Goal: Task Accomplishment & Management: Complete application form

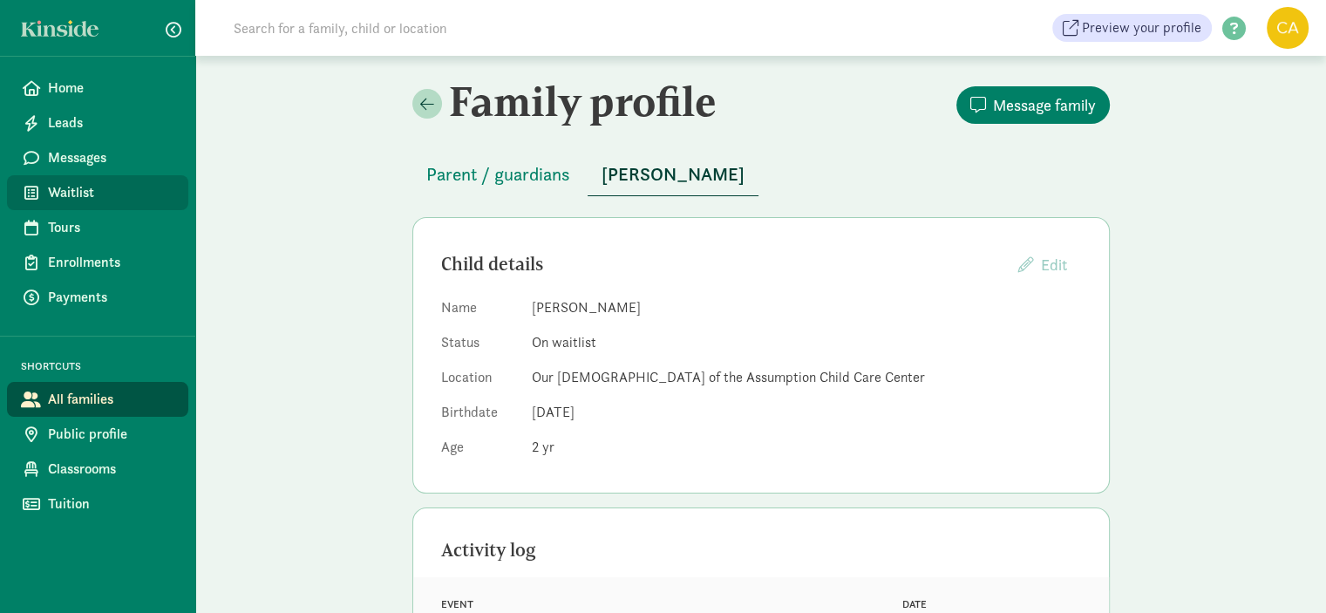
click at [77, 197] on span "Waitlist" at bounding box center [111, 192] width 126 height 21
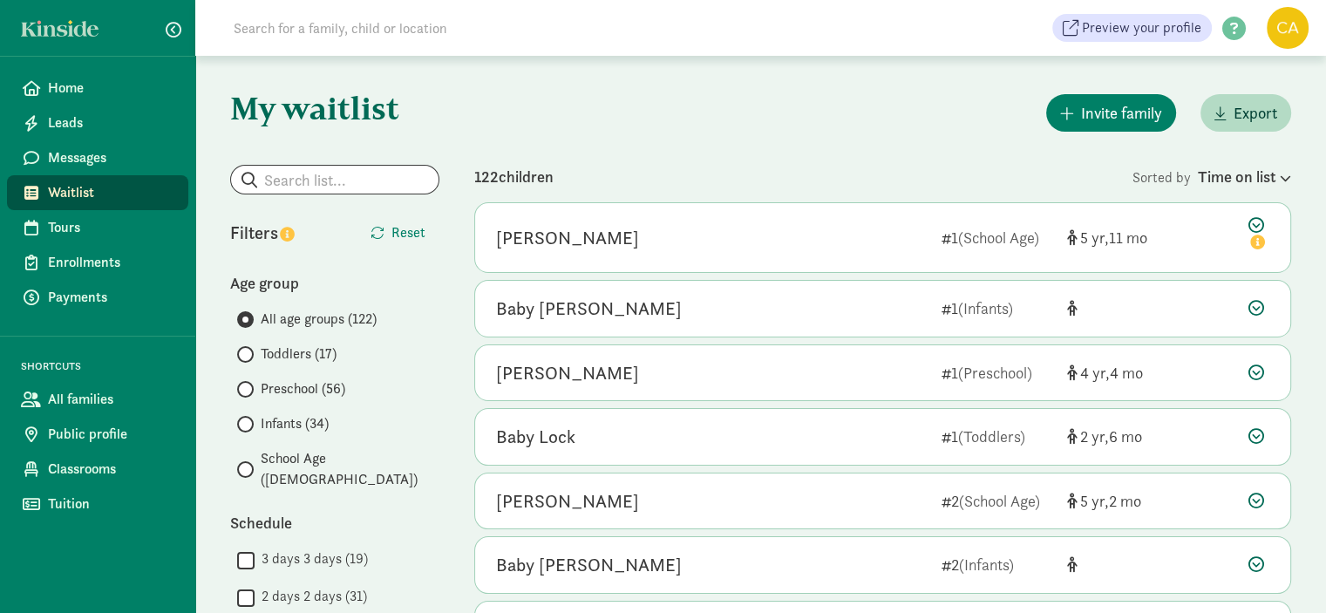
click at [277, 355] on span "Toddlers (17)" at bounding box center [299, 353] width 76 height 21
click at [248, 355] on input "Toddlers (17)" at bounding box center [242, 354] width 11 height 11
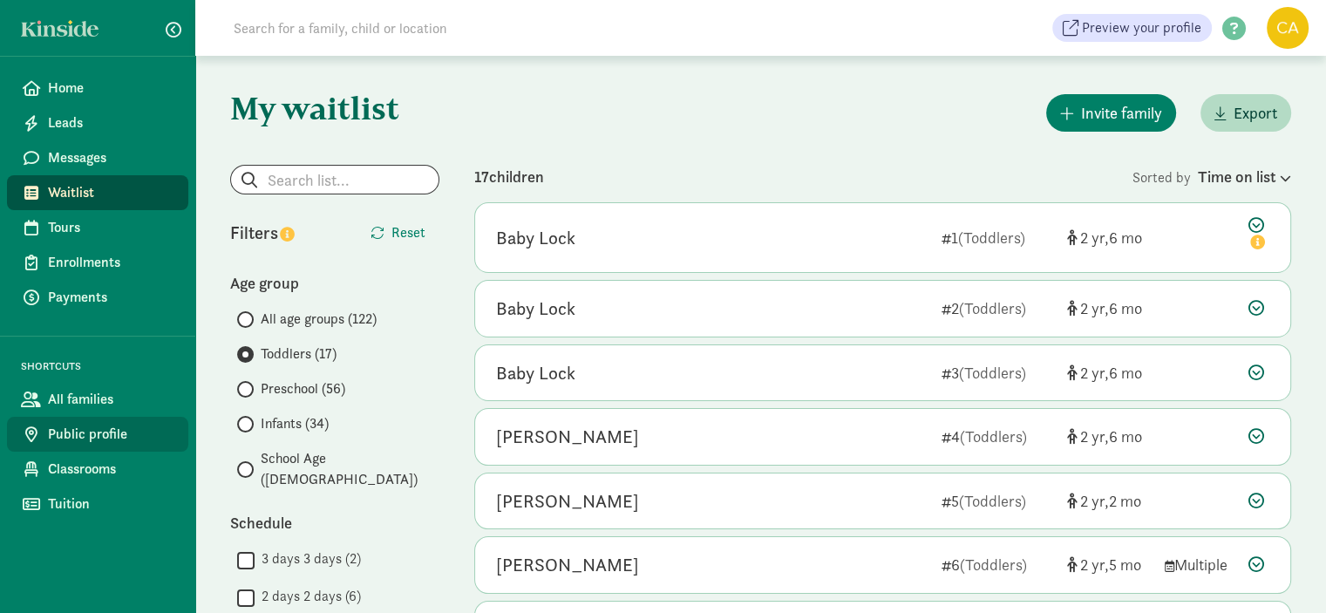
click at [106, 431] on span "Public profile" at bounding box center [111, 434] width 126 height 21
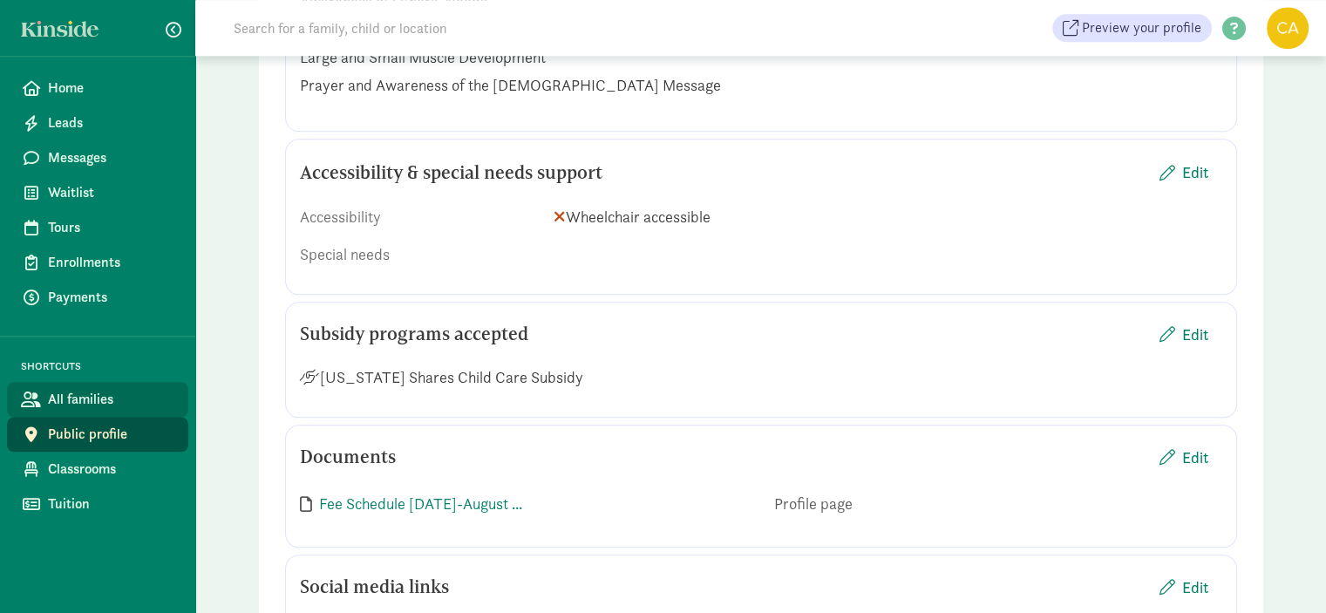
scroll to position [1830, 0]
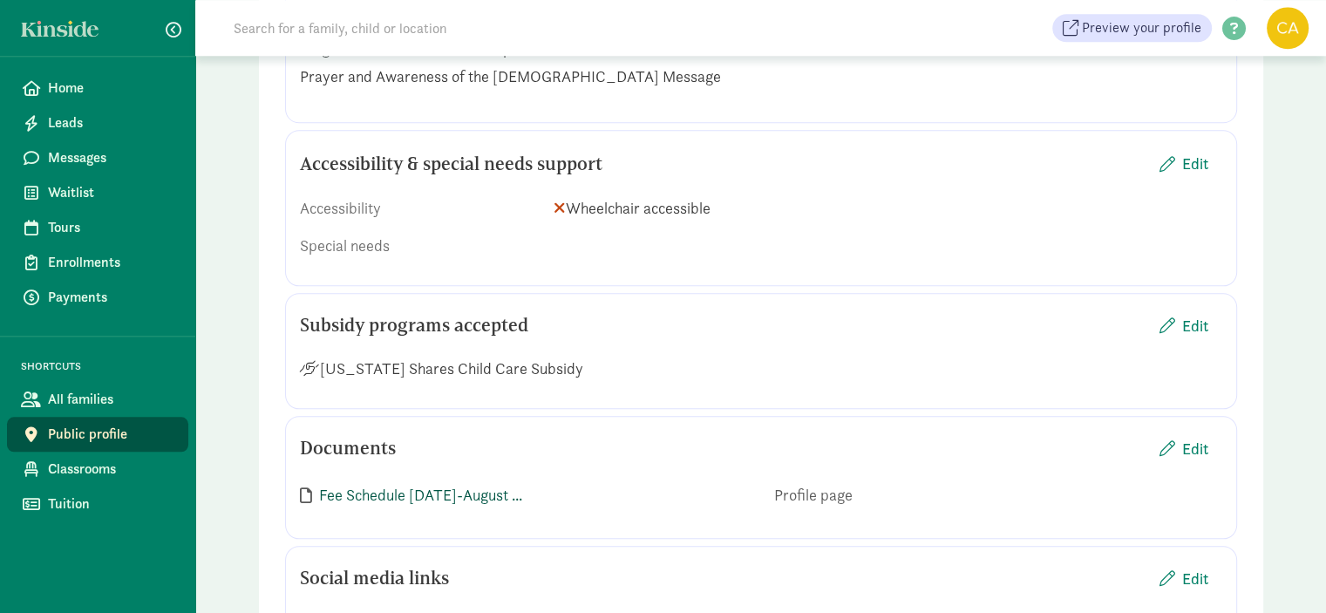
click at [490, 490] on link "Fee Schedule September 2022-August ..." at bounding box center [420, 495] width 203 height 20
click at [1198, 443] on span "Edit" at bounding box center [1195, 449] width 26 height 24
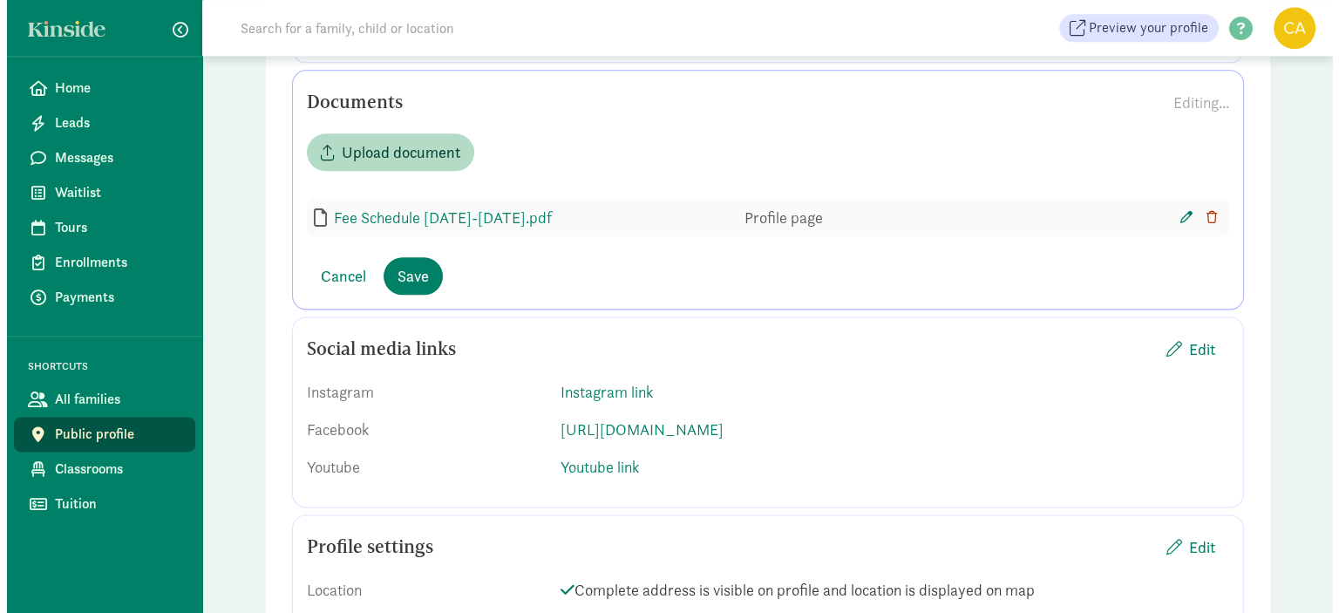
scroll to position [2179, 0]
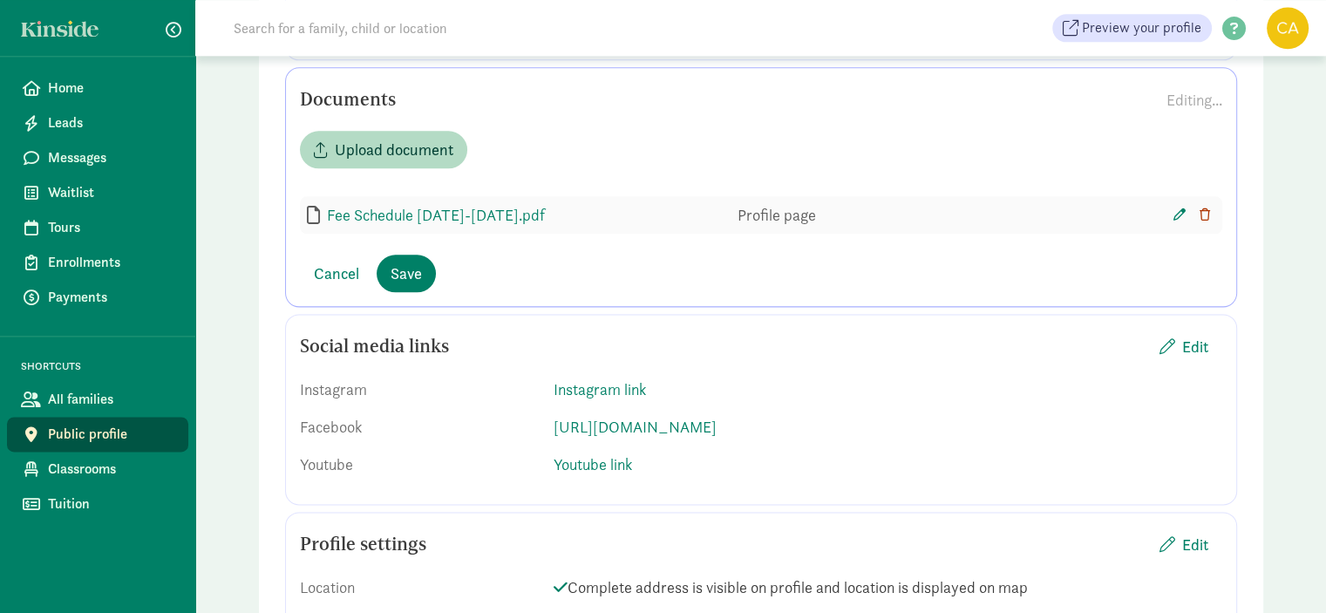
click at [1203, 208] on icon "button" at bounding box center [1204, 214] width 10 height 12
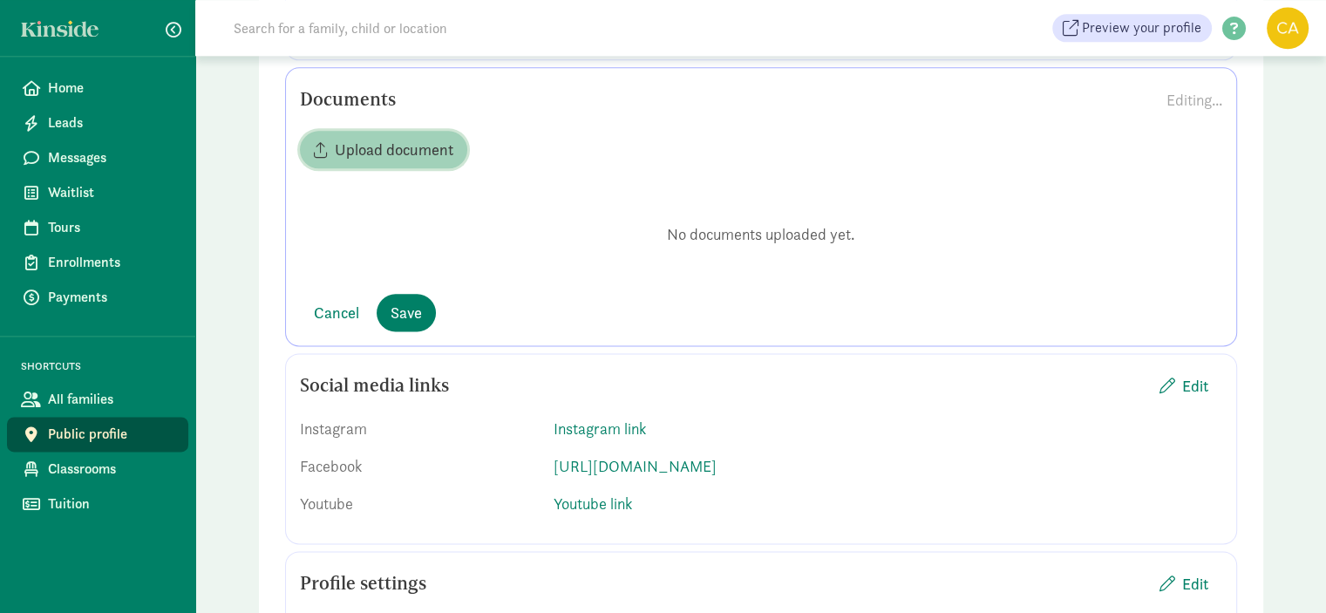
click at [408, 153] on span "Upload document" at bounding box center [394, 150] width 119 height 24
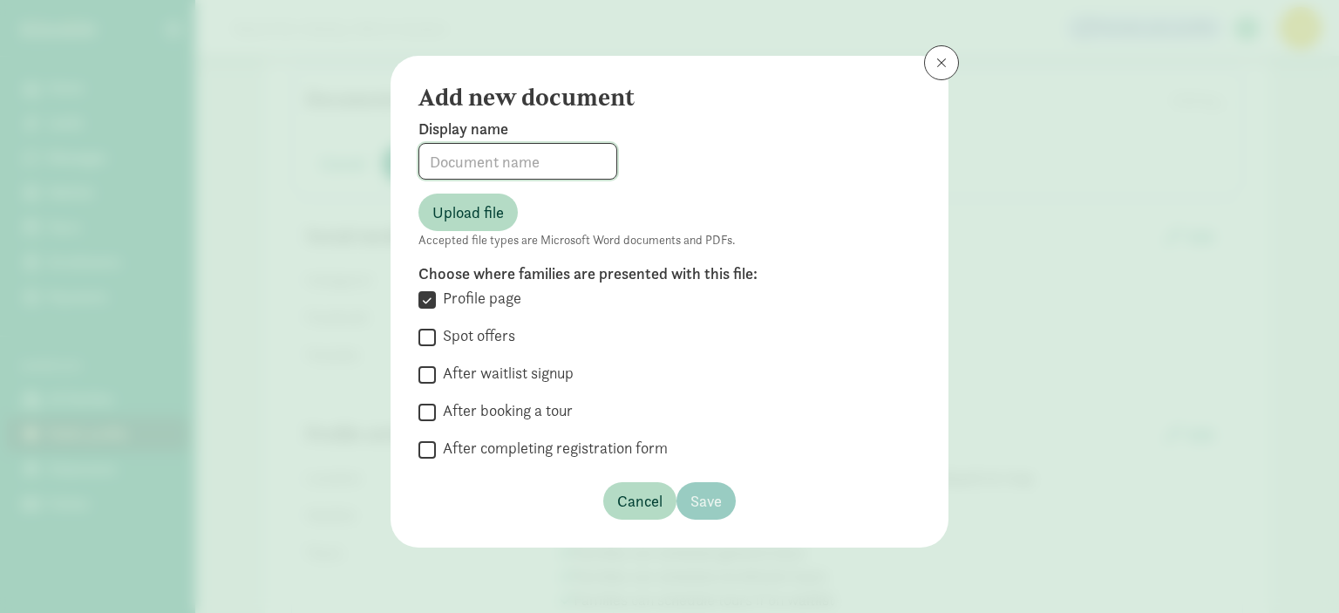
click at [465, 167] on input at bounding box center [517, 161] width 197 height 35
type input "2025-2026 Fee Schedule"
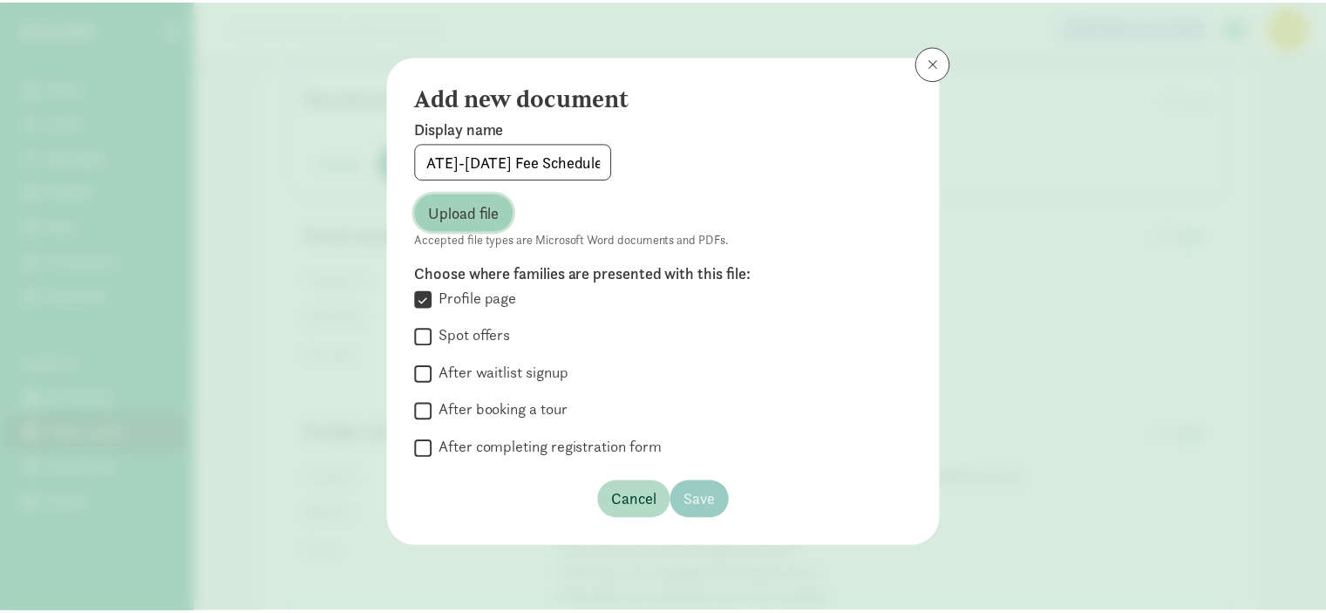
scroll to position [0, 0]
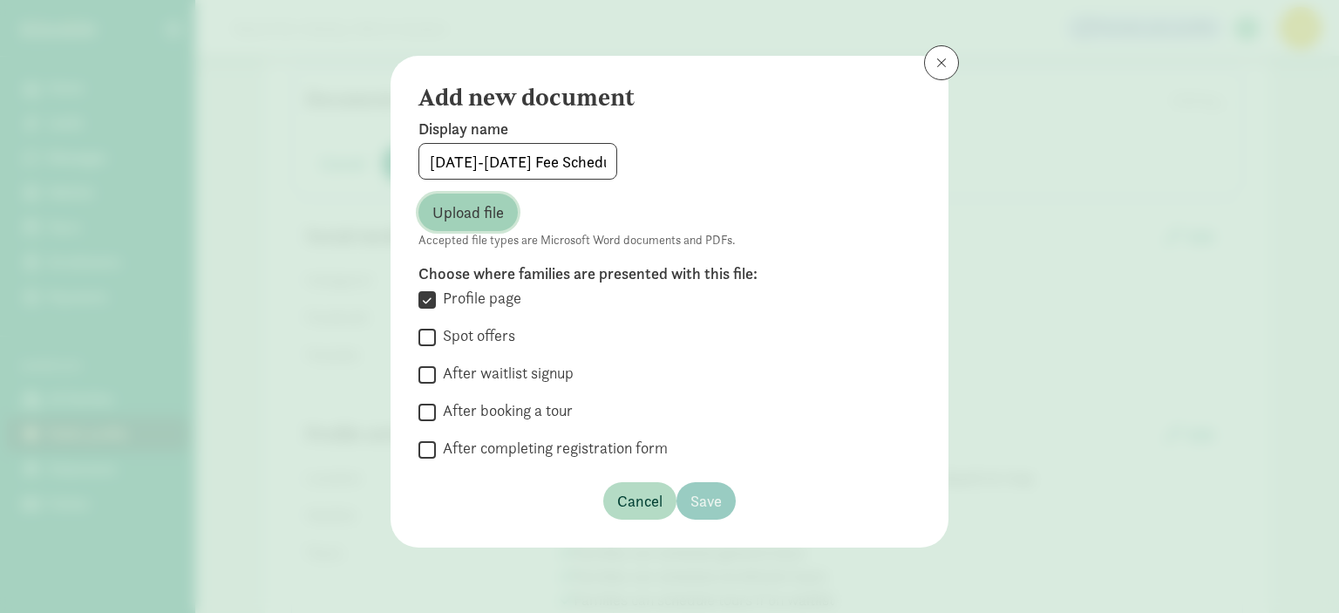
click at [451, 220] on span "Upload file" at bounding box center [467, 212] width 71 height 24
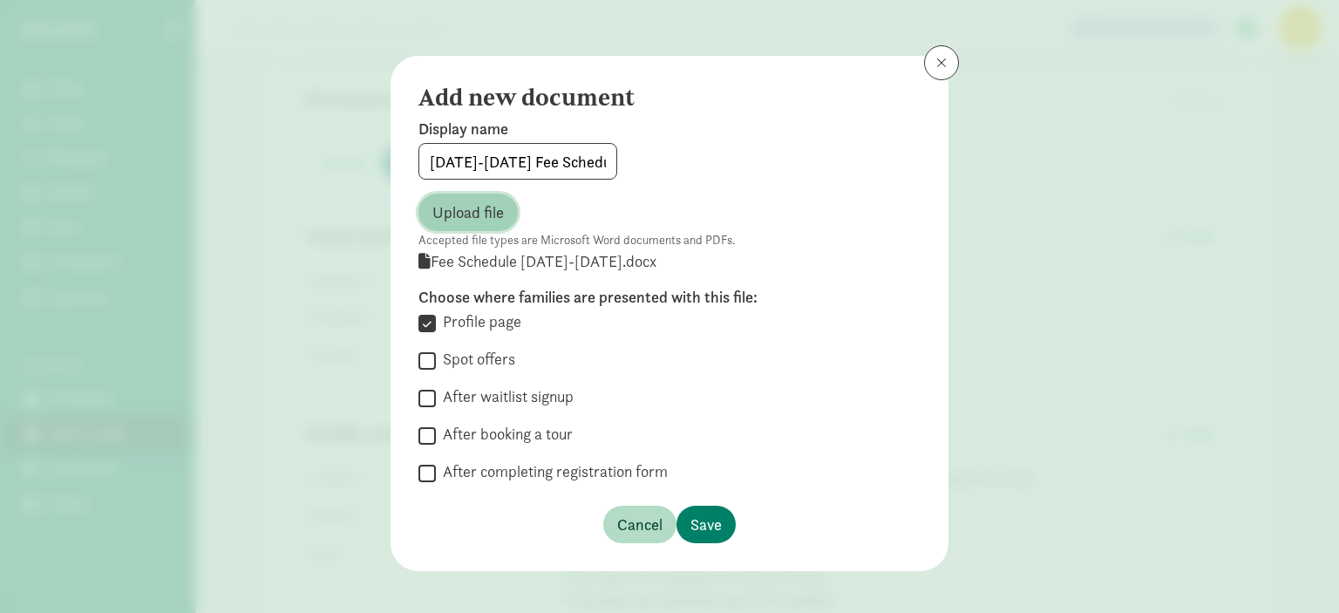
click at [480, 216] on span "Upload file" at bounding box center [467, 212] width 71 height 24
click at [418, 261] on icon at bounding box center [424, 261] width 12 height 16
click at [746, 399] on div " After waitlist signup" at bounding box center [669, 398] width 502 height 24
click at [703, 522] on span "Save" at bounding box center [705, 524] width 31 height 24
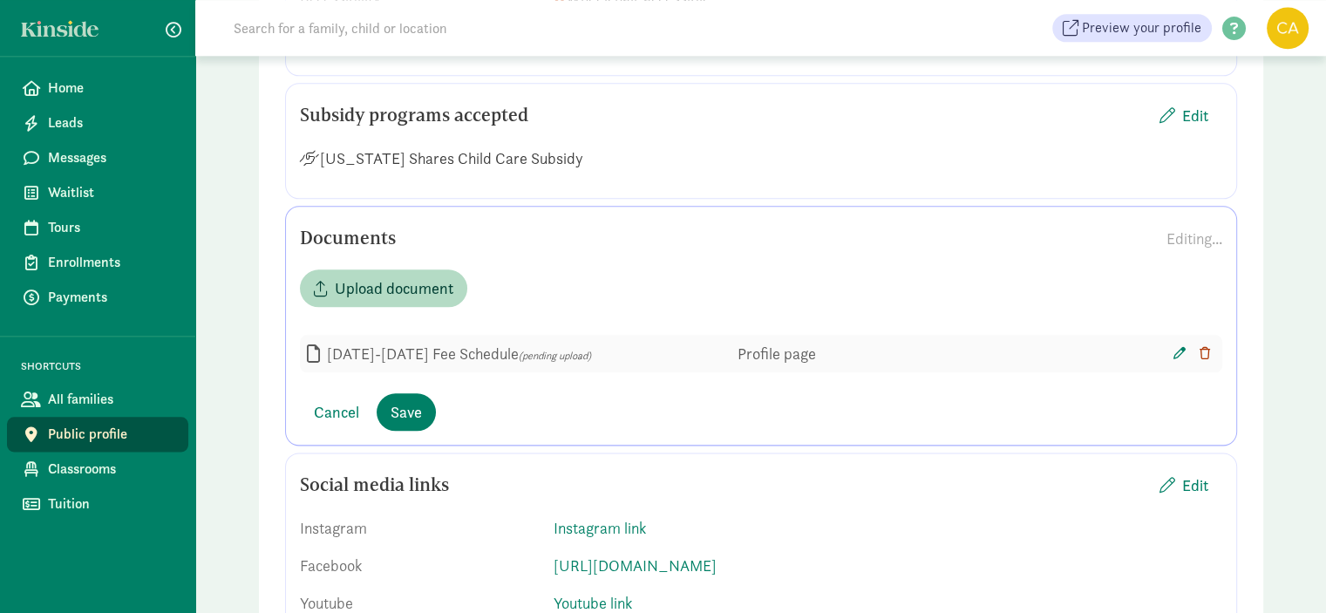
scroll to position [1956, 0]
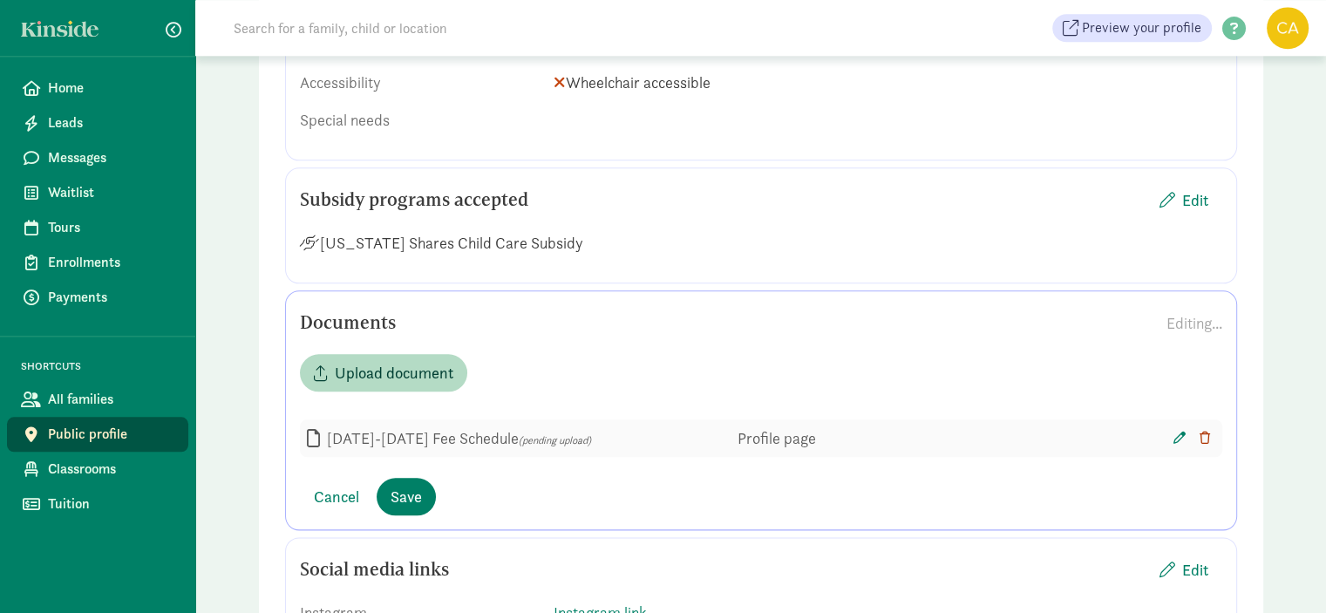
click at [362, 437] on span "2025-2026 Fee Schedule" at bounding box center [423, 438] width 192 height 20
click at [317, 438] on icon at bounding box center [313, 438] width 13 height 17
click at [379, 433] on span "2025-2026 Fee Schedule" at bounding box center [423, 438] width 192 height 20
click at [444, 435] on span "2025-2026 Fee Schedule" at bounding box center [423, 438] width 192 height 20
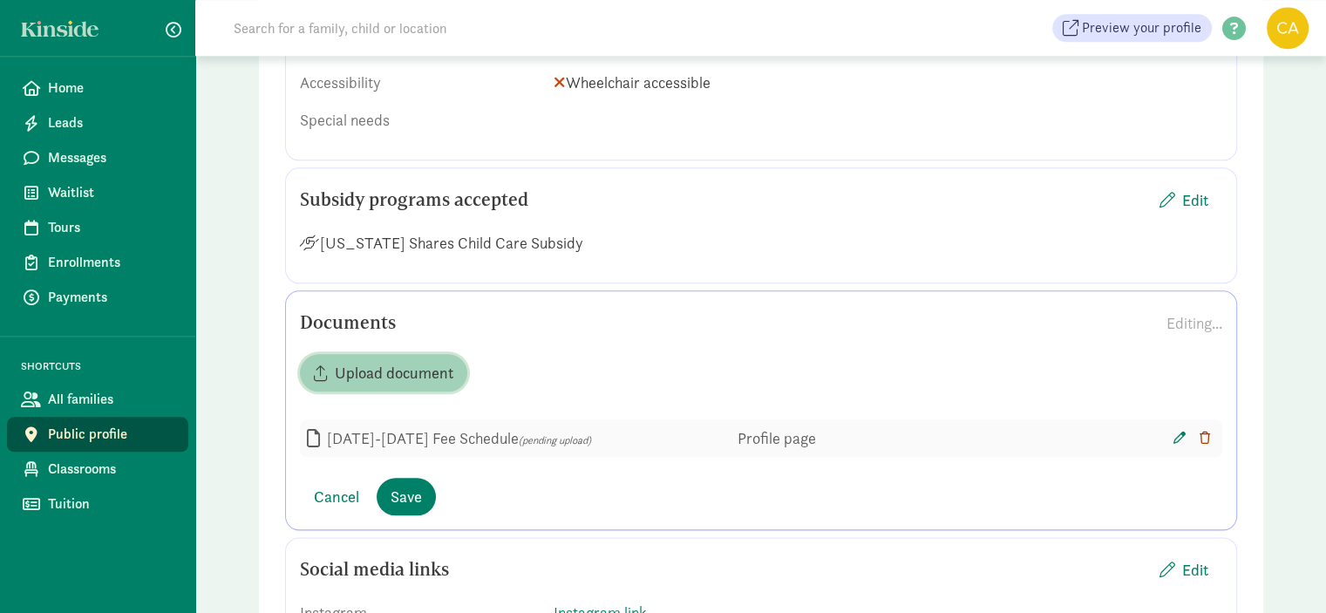
click at [418, 383] on button "Upload document" at bounding box center [383, 372] width 167 height 37
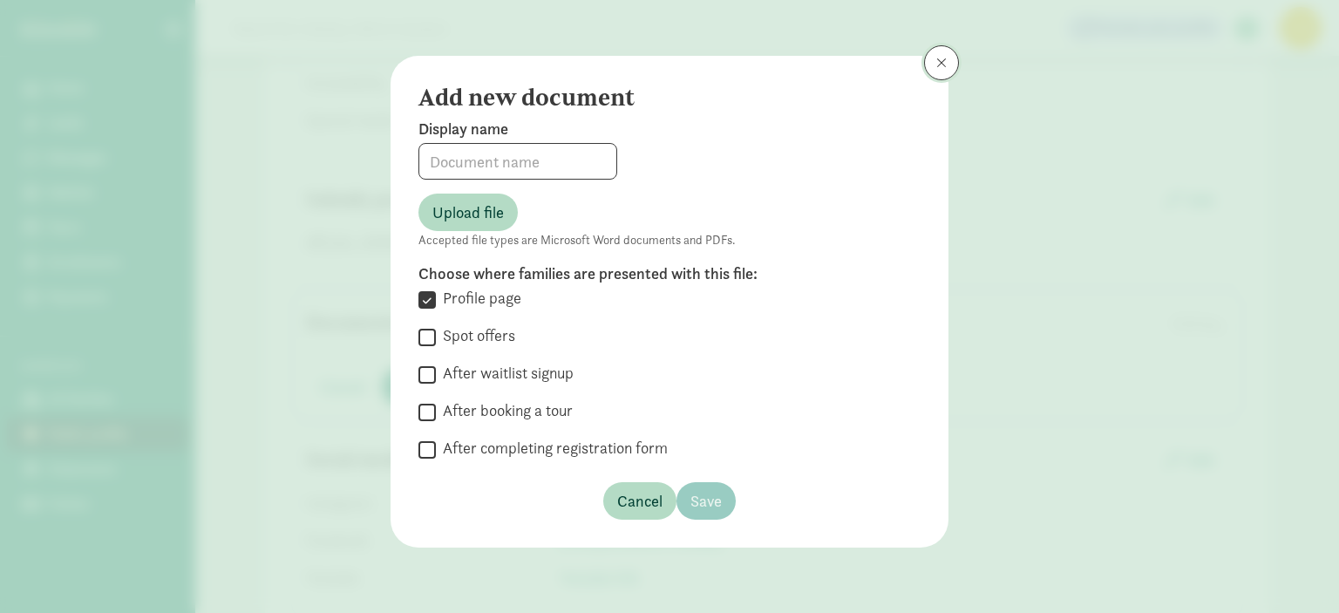
click at [937, 71] on button at bounding box center [941, 62] width 35 height 35
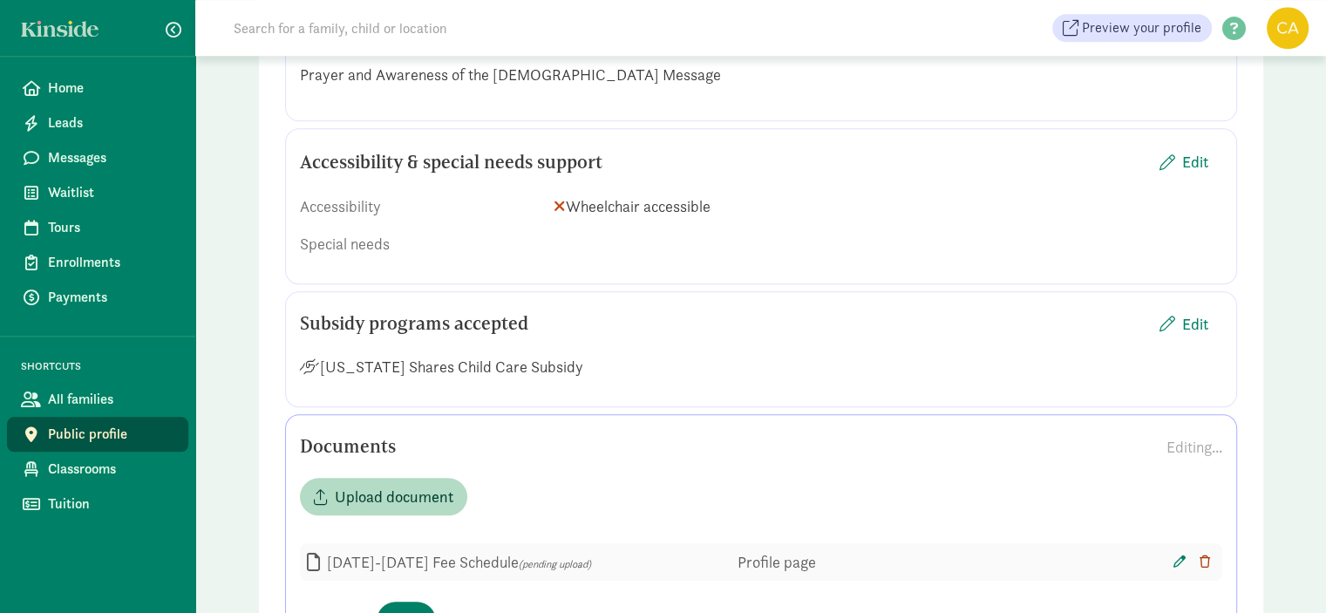
scroll to position [1868, 0]
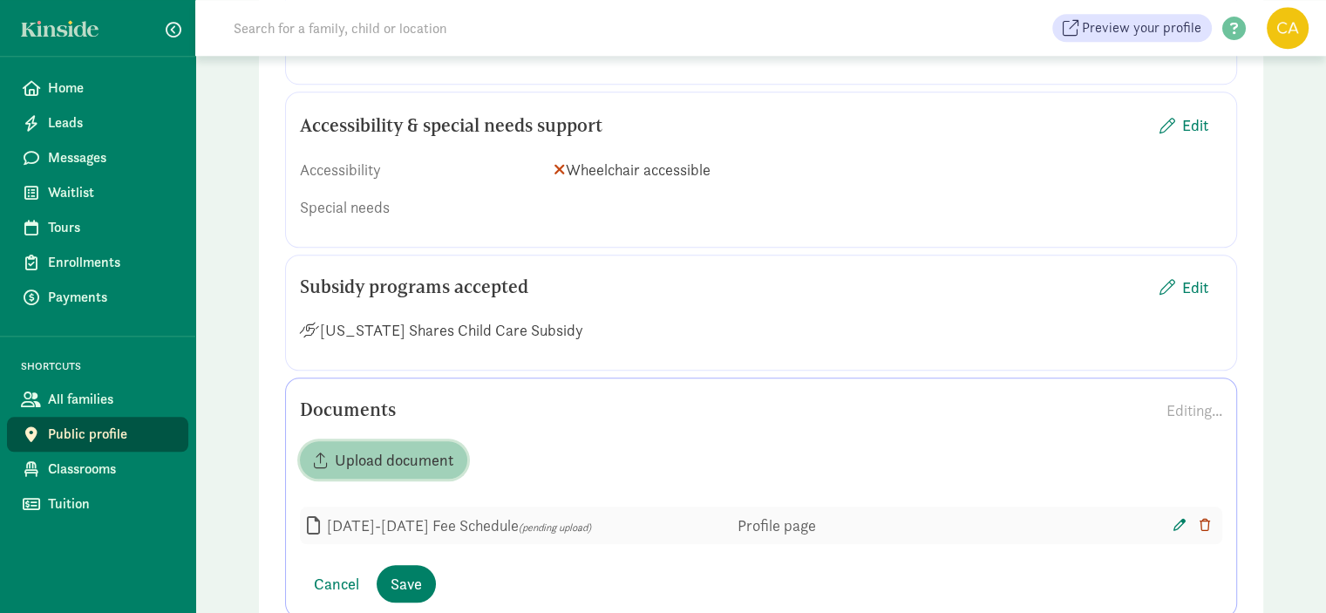
click at [352, 454] on span "Upload document" at bounding box center [394, 460] width 119 height 24
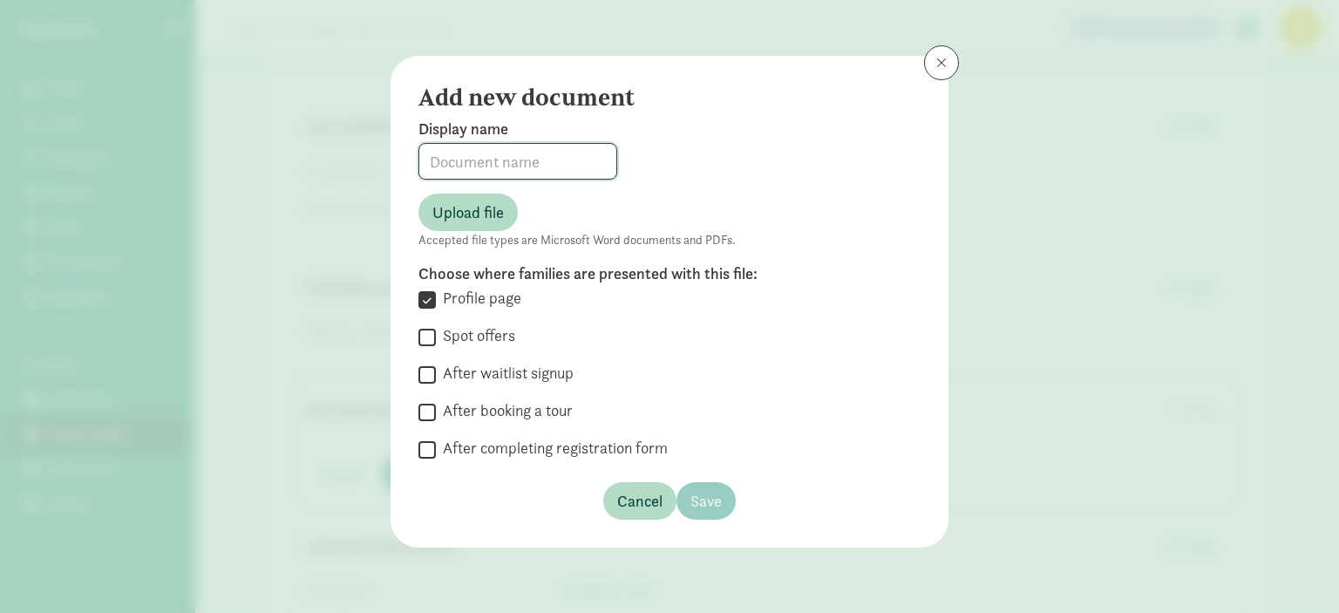
click at [512, 162] on input at bounding box center [517, 161] width 197 height 35
click at [936, 62] on span at bounding box center [941, 63] width 10 height 14
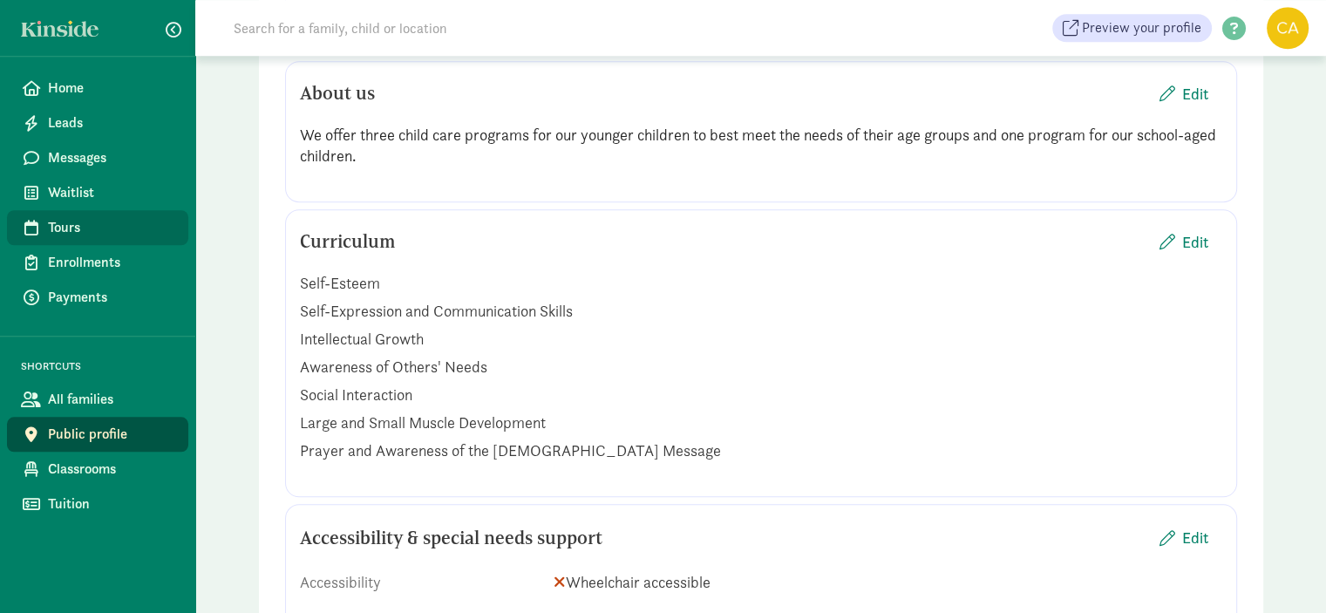
scroll to position [1433, 0]
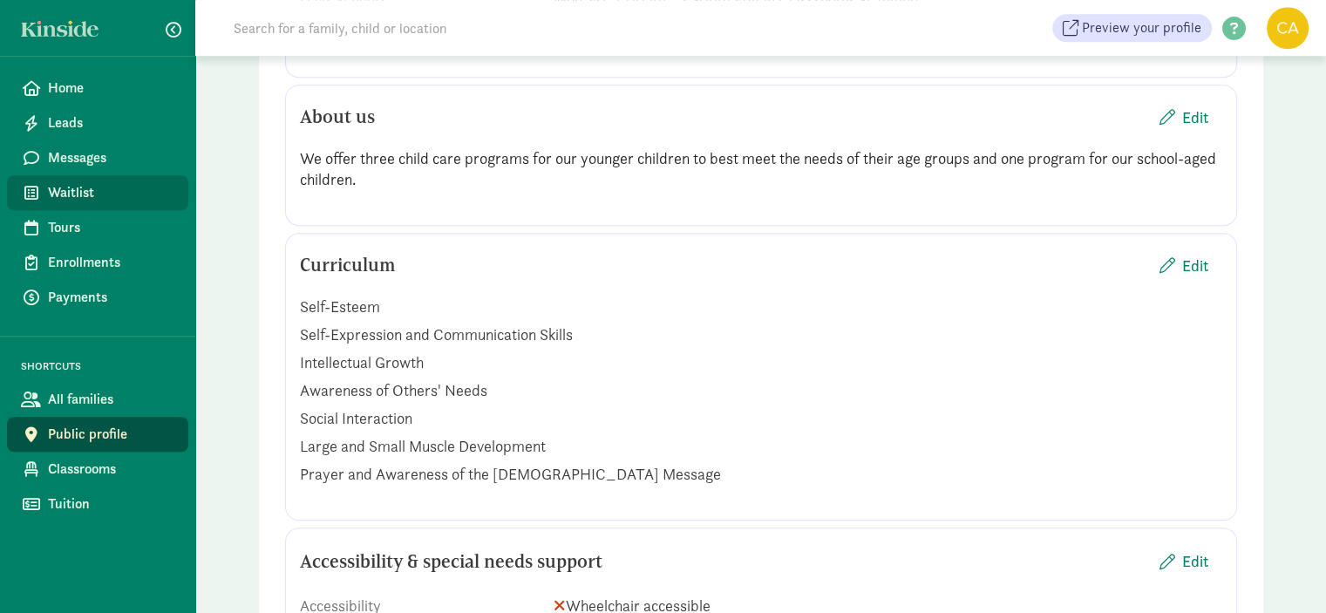
click at [67, 187] on span "Waitlist" at bounding box center [111, 192] width 126 height 21
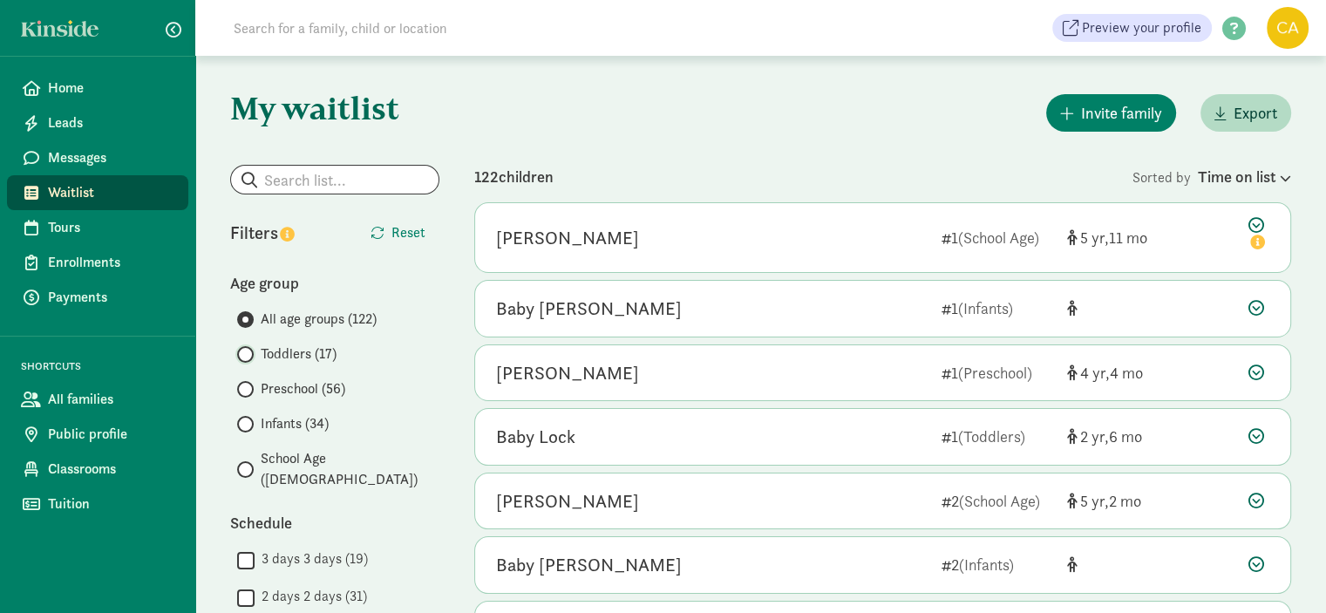
click at [248, 354] on input "Toddlers (17)" at bounding box center [242, 354] width 11 height 11
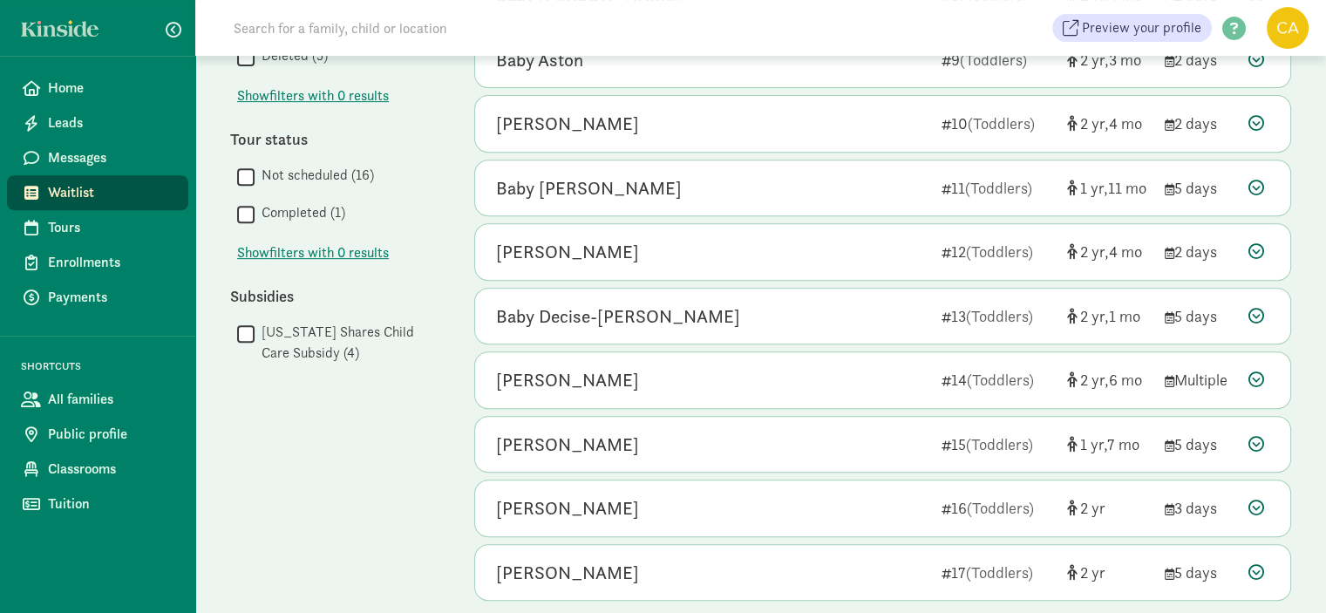
scroll to position [749, 0]
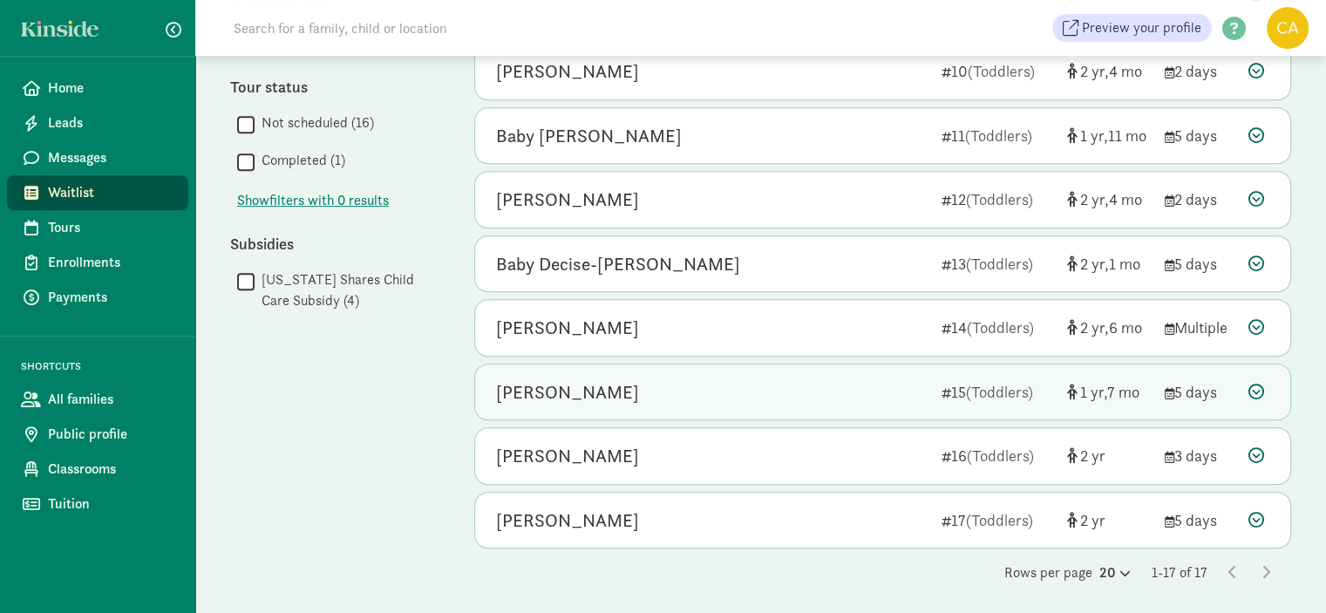
click at [630, 388] on div "Eleanor Rosenbloom" at bounding box center [567, 392] width 143 height 28
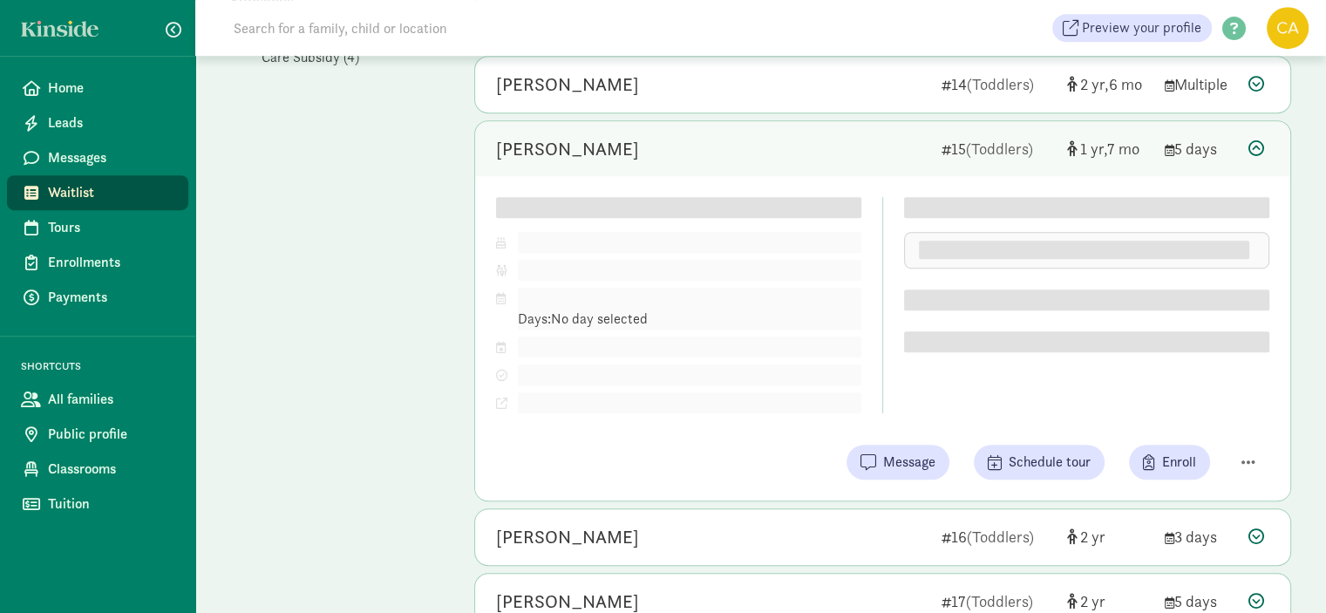
scroll to position [1011, 0]
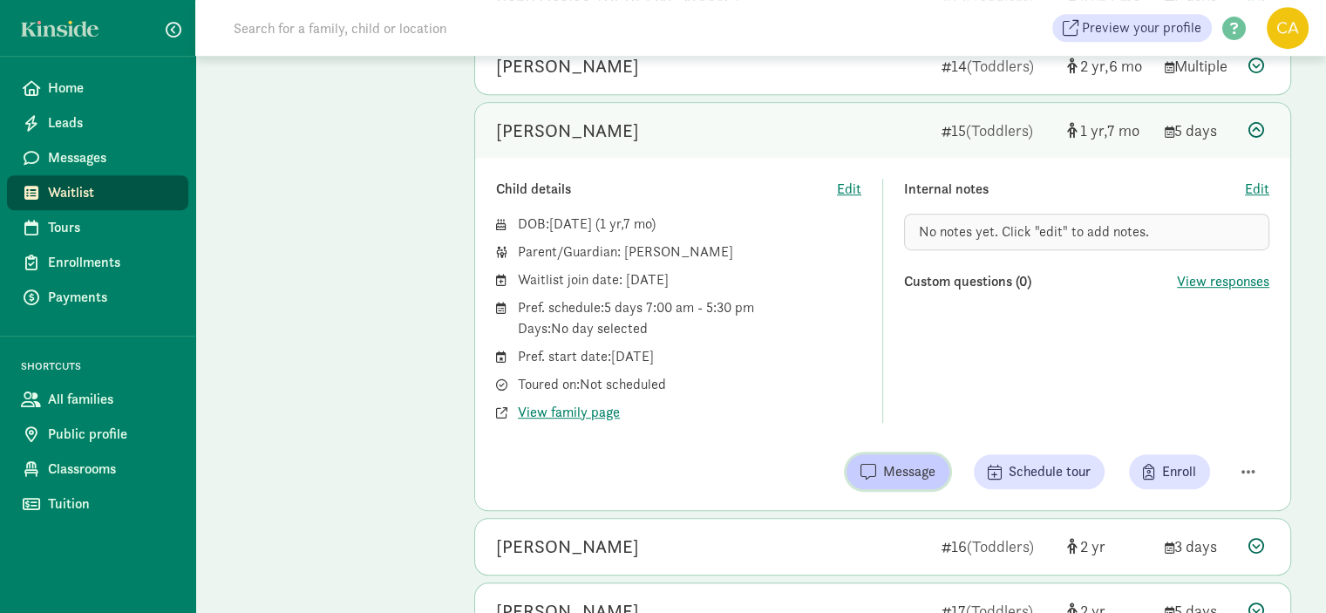
click at [893, 461] on span "Message" at bounding box center [909, 471] width 52 height 21
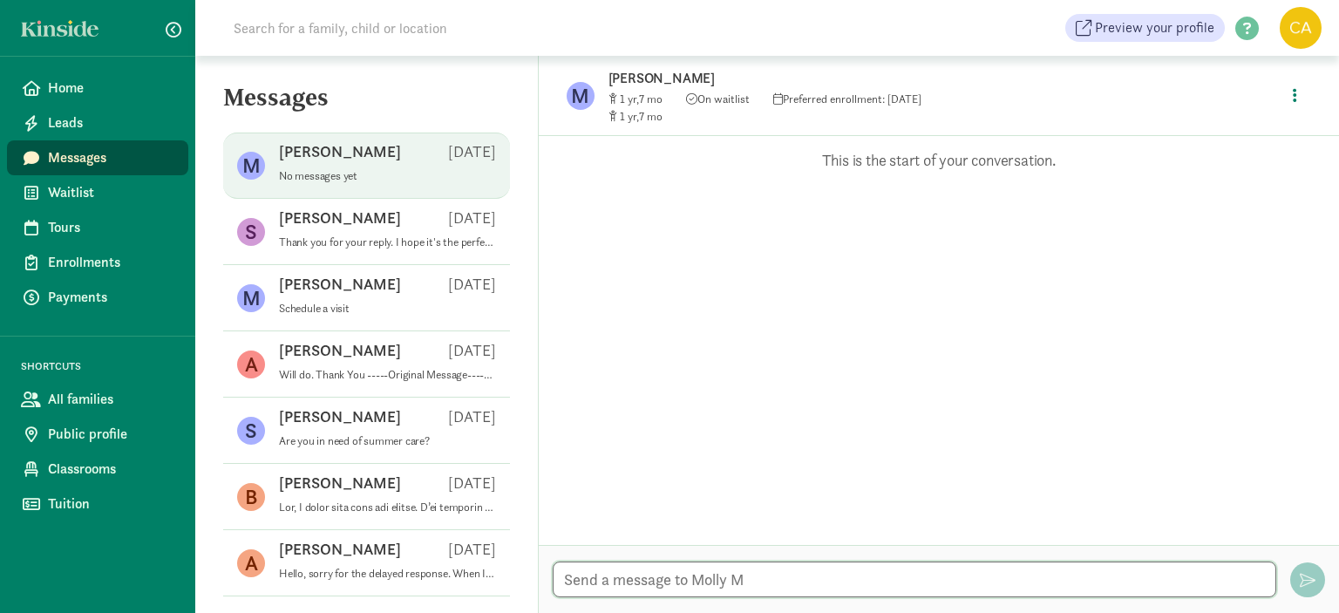
click at [838, 576] on textarea at bounding box center [914, 579] width 723 height 36
type textarea "i"
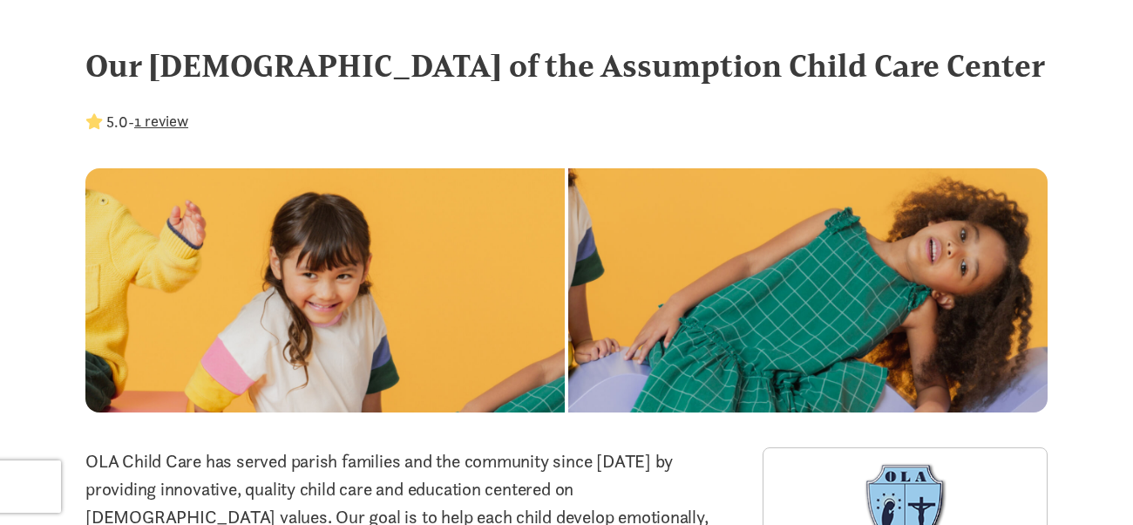
click at [172, 121] on button "1 review" at bounding box center [161, 121] width 54 height 24
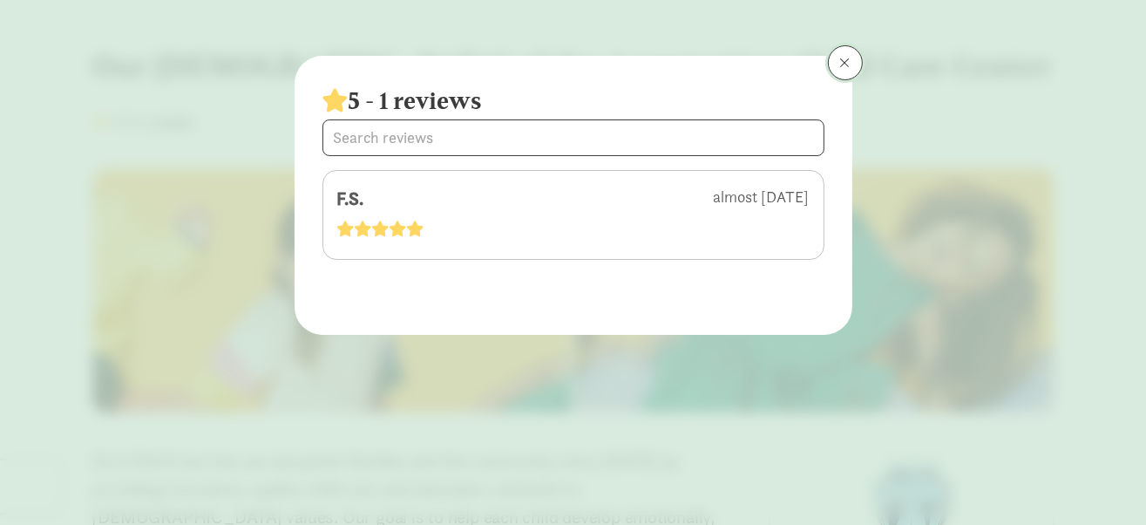
click at [847, 62] on span at bounding box center [845, 63] width 10 height 14
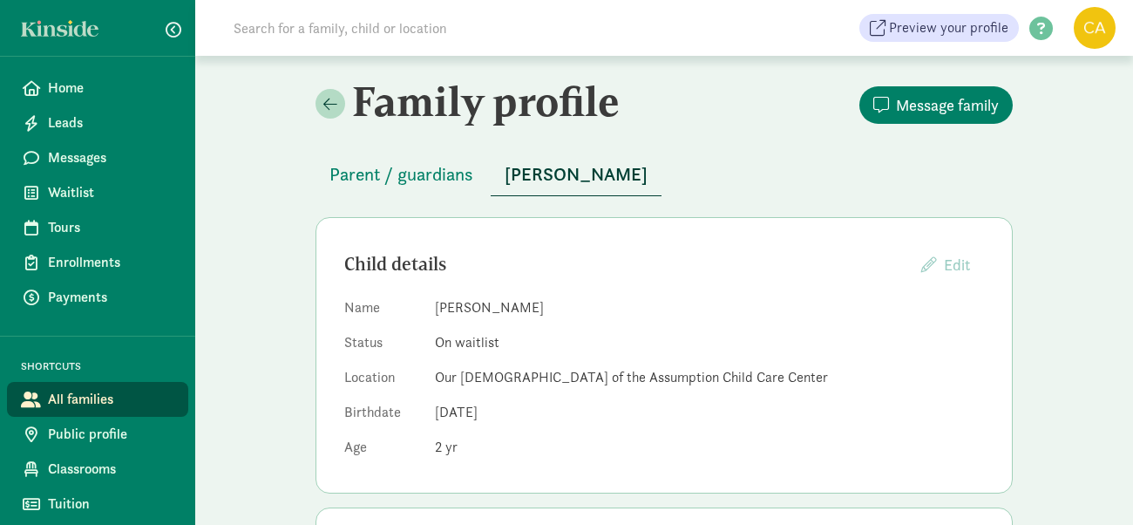
click at [393, 39] on input at bounding box center [467, 27] width 489 height 35
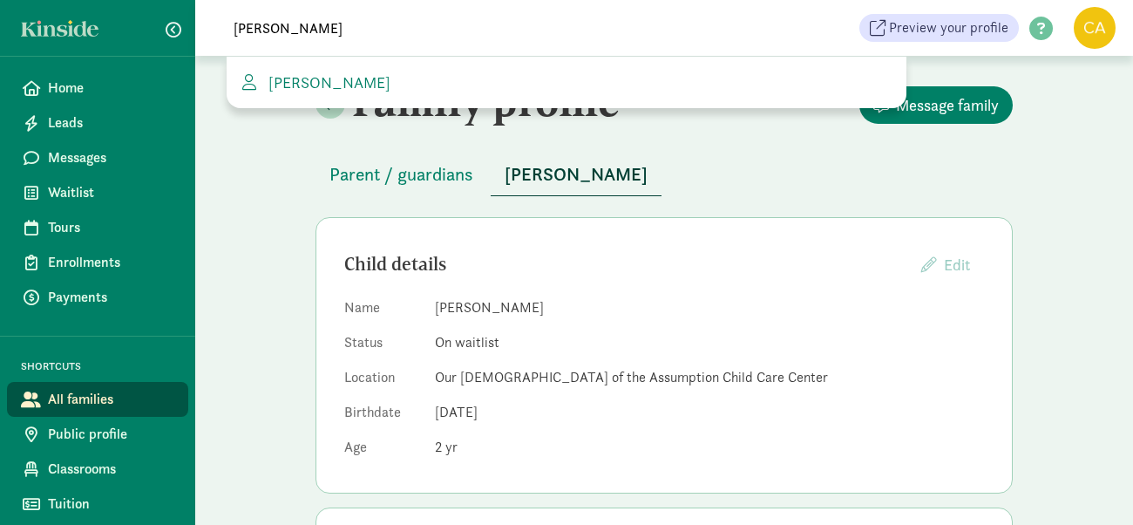
type input "[PERSON_NAME]"
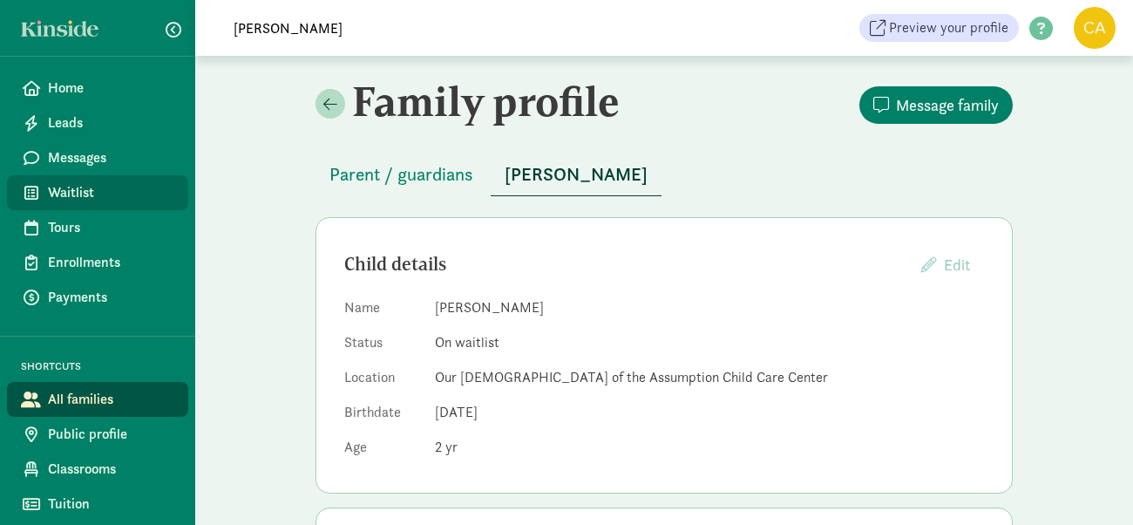
click at [82, 193] on span "Waitlist" at bounding box center [111, 192] width 126 height 21
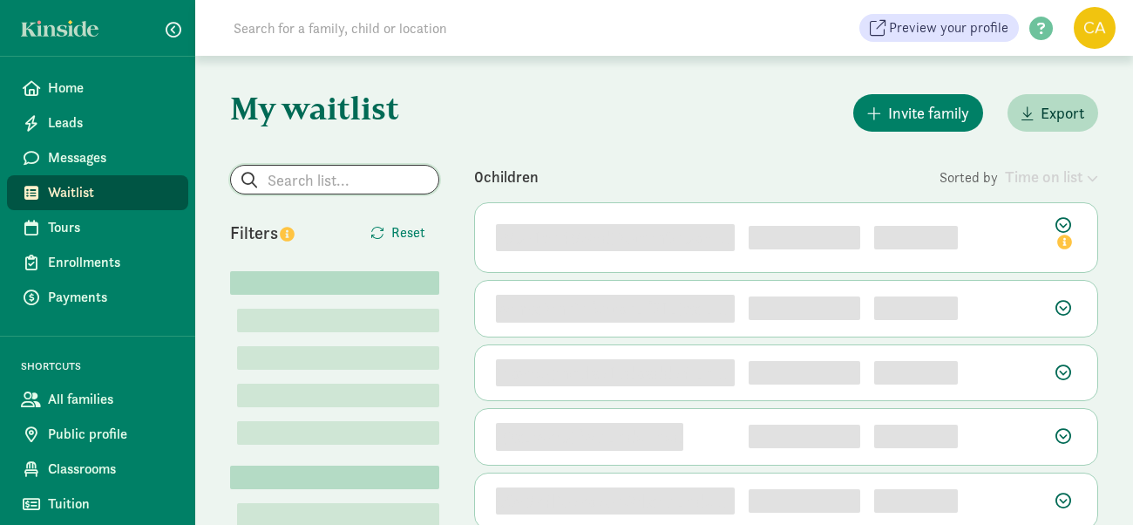
click at [399, 180] on input "search" at bounding box center [334, 180] width 207 height 28
type input "COURTNEY WARD"
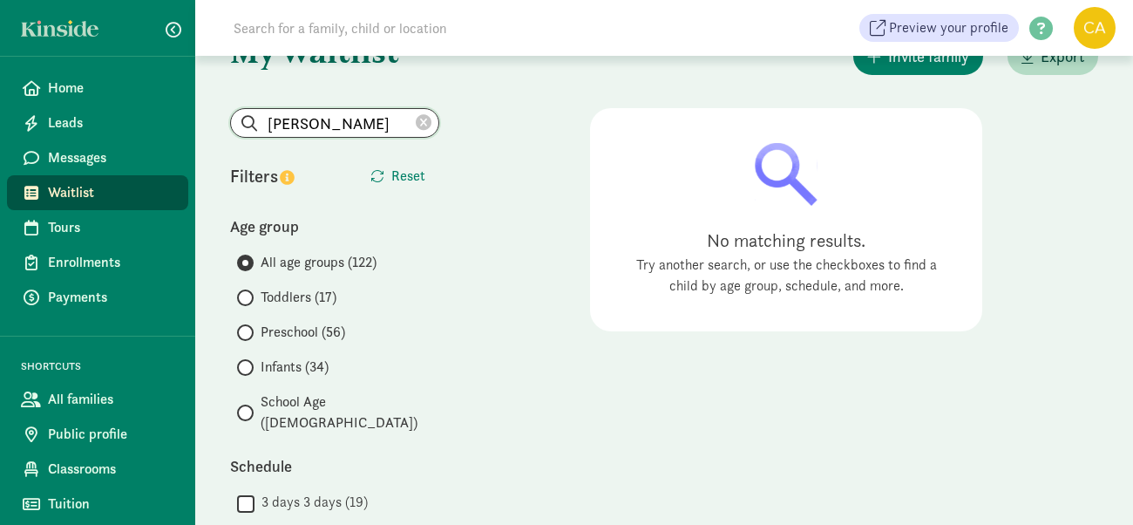
scroll to position [87, 0]
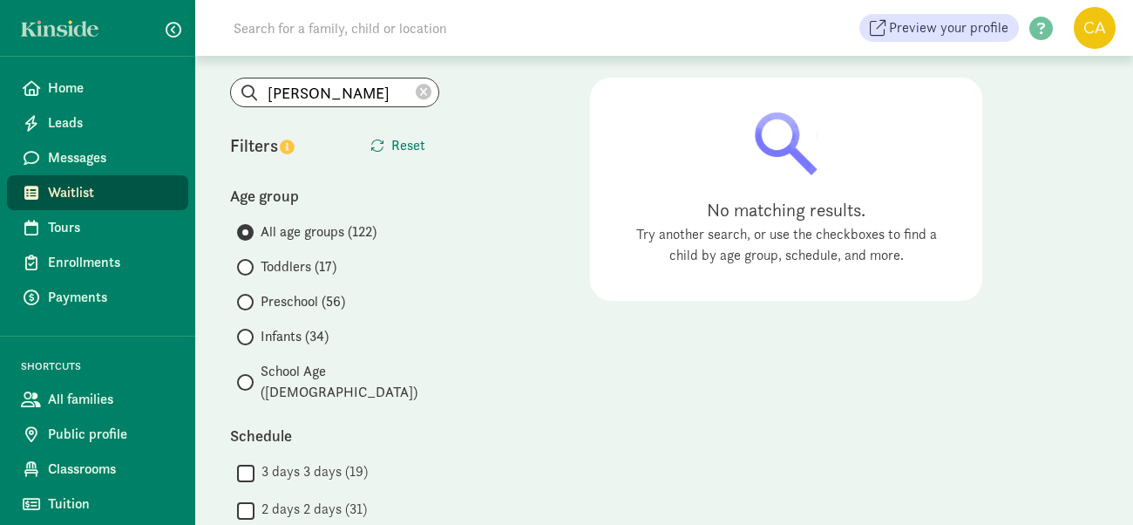
click at [296, 298] on span "Preschool (56)" at bounding box center [303, 301] width 85 height 21
click at [248, 298] on input "Preschool (56)" at bounding box center [242, 301] width 11 height 11
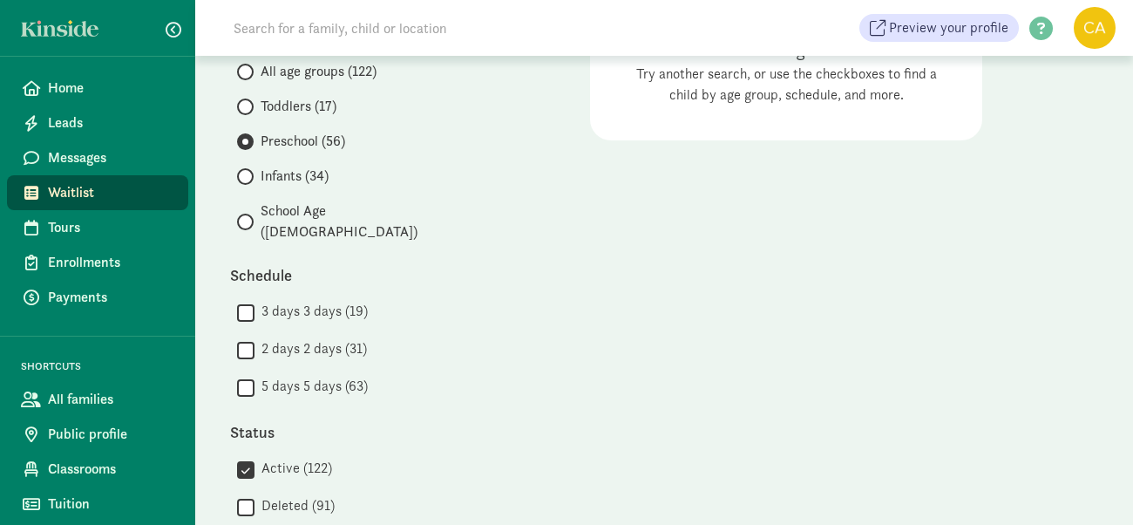
scroll to position [261, 0]
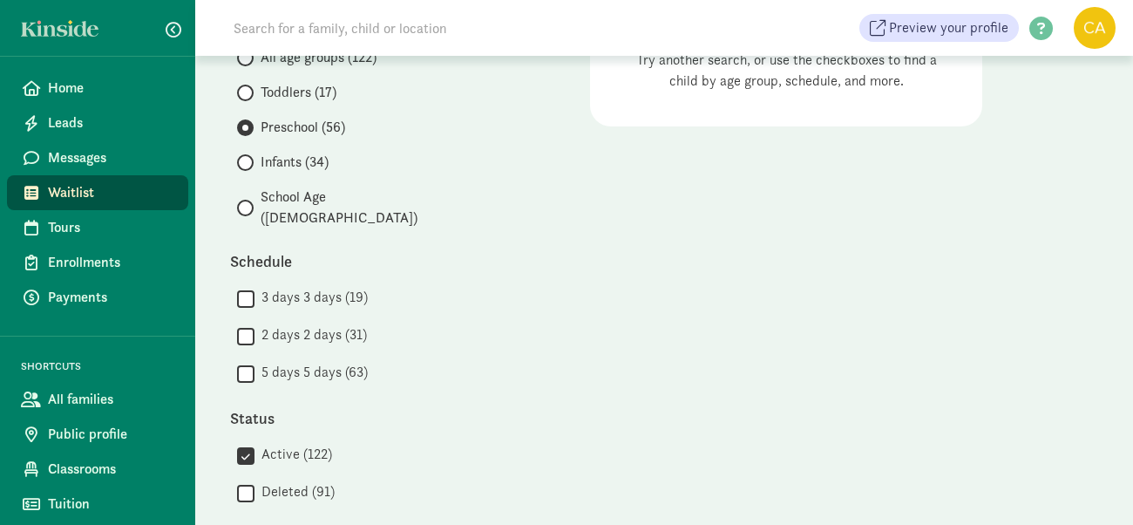
click at [271, 128] on span "Preschool (56)" at bounding box center [303, 127] width 85 height 21
click at [248, 128] on input "Preschool (56)" at bounding box center [242, 127] width 11 height 11
click at [271, 128] on span "Preschool (56)" at bounding box center [303, 127] width 85 height 21
click at [248, 128] on input "Preschool (56)" at bounding box center [242, 127] width 11 height 11
click at [315, 128] on span "Preschool (56)" at bounding box center [303, 127] width 85 height 21
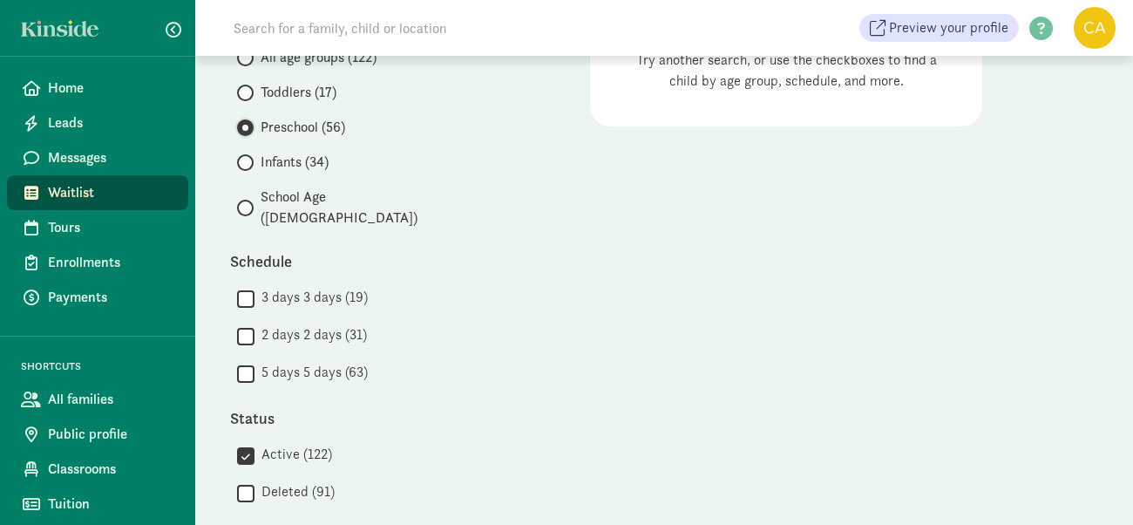
click at [248, 128] on input "Preschool (56)" at bounding box center [242, 127] width 11 height 11
click at [315, 128] on span "Preschool (56)" at bounding box center [303, 127] width 85 height 21
click at [248, 128] on input "Preschool (56)" at bounding box center [242, 127] width 11 height 11
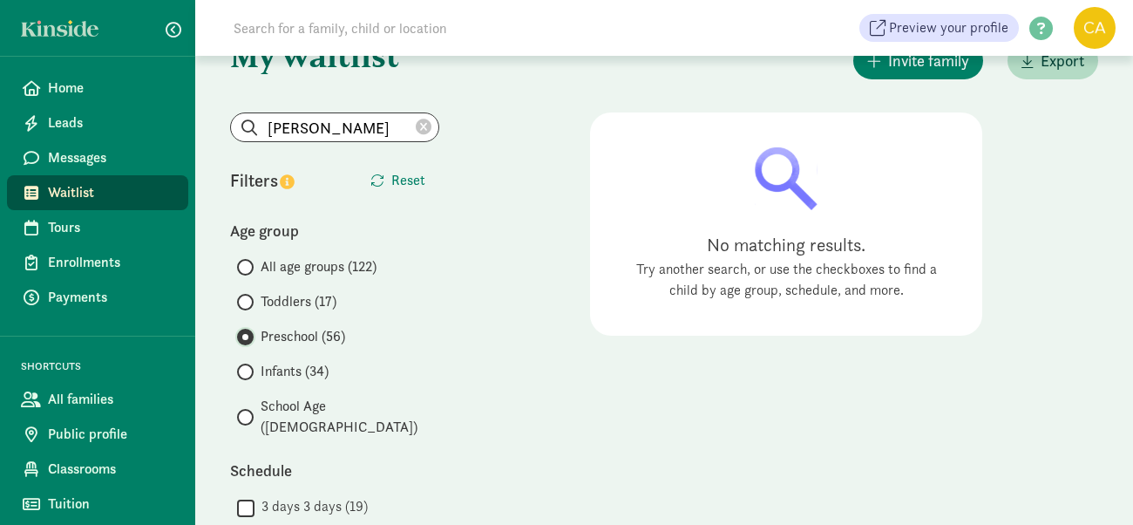
scroll to position [48, 0]
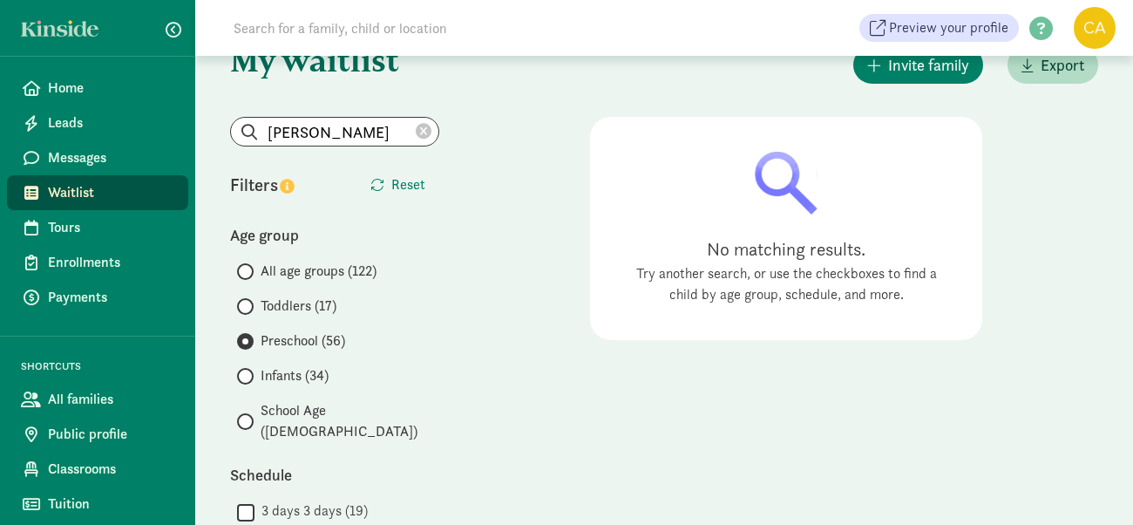
click at [421, 132] on icon at bounding box center [424, 132] width 16 height 16
radio input "true"
radio input "false"
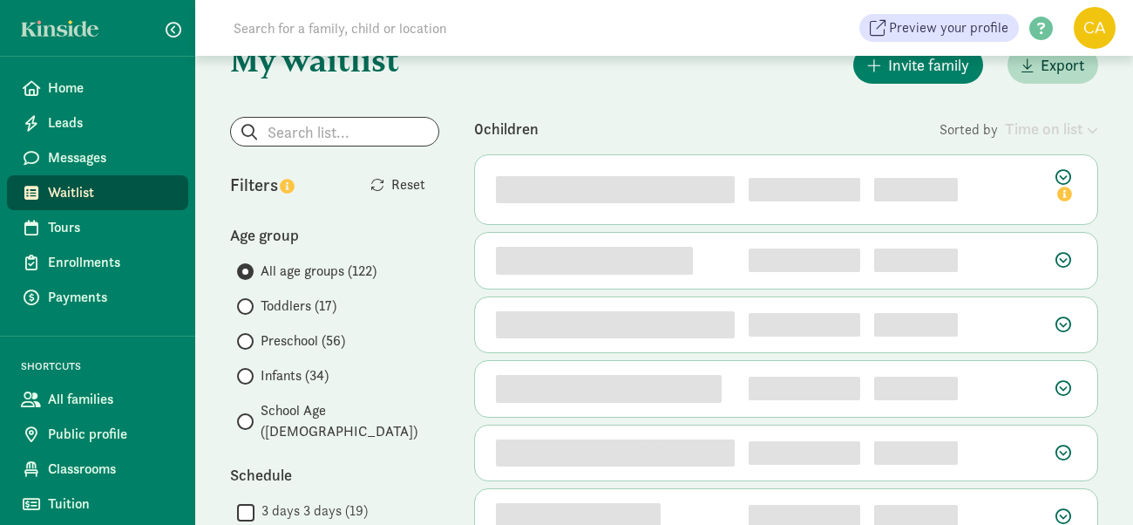
scroll to position [0, 0]
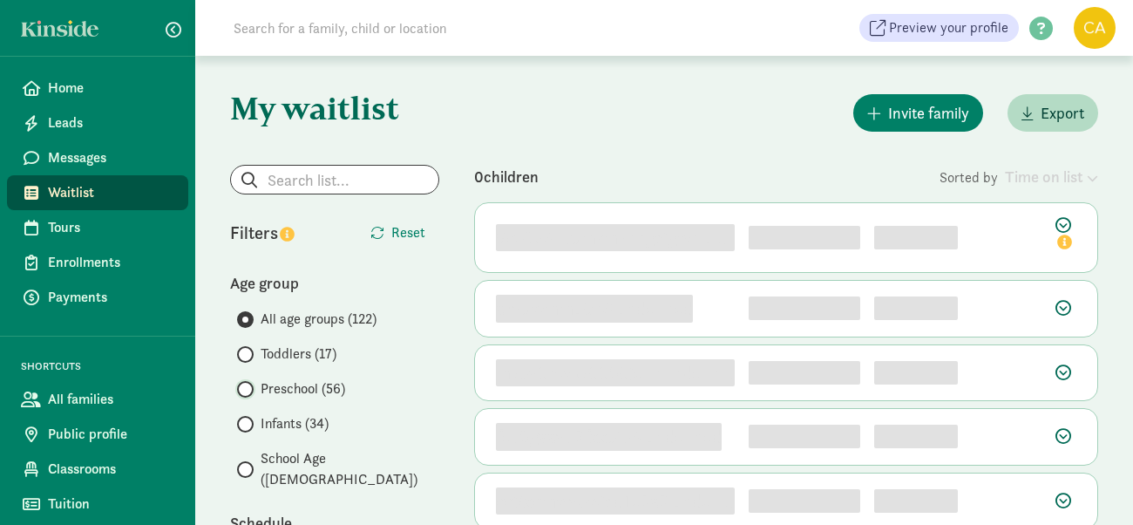
click at [245, 389] on input "Preschool (56)" at bounding box center [242, 388] width 11 height 11
click at [278, 390] on span "Preschool (56)" at bounding box center [303, 388] width 85 height 21
click at [248, 390] on input "Preschool (56)" at bounding box center [242, 388] width 11 height 11
click at [278, 390] on span "Preschool (56)" at bounding box center [303, 388] width 85 height 21
click at [248, 390] on input "Preschool (56)" at bounding box center [242, 388] width 11 height 11
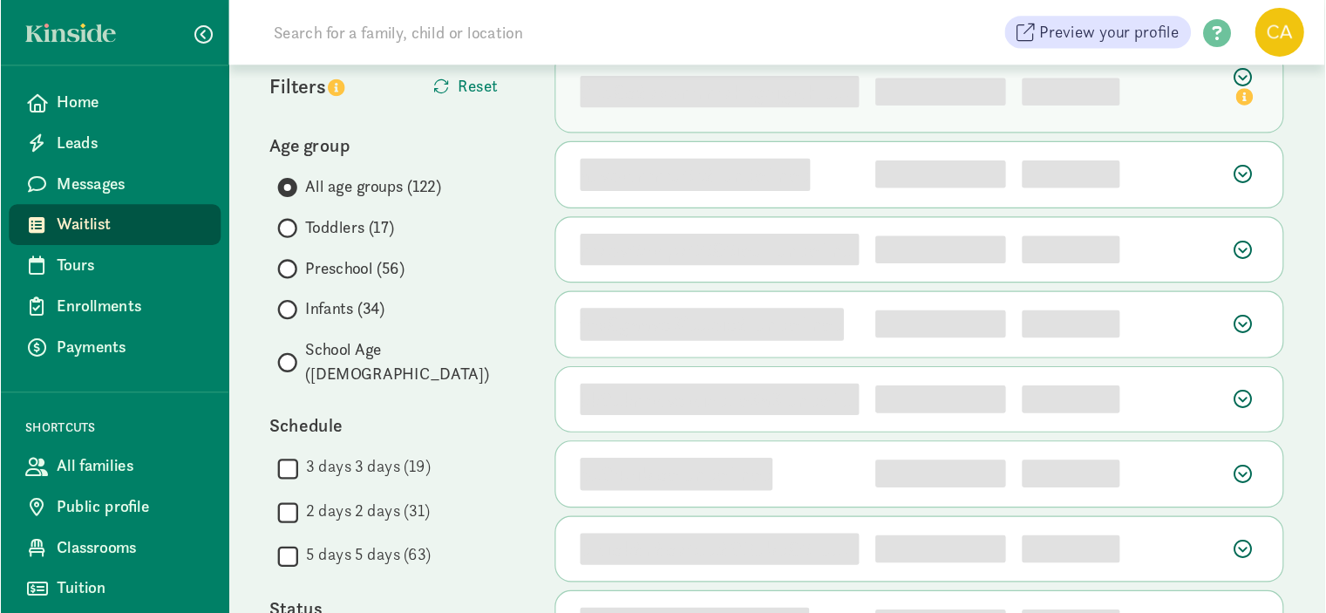
scroll to position [174, 0]
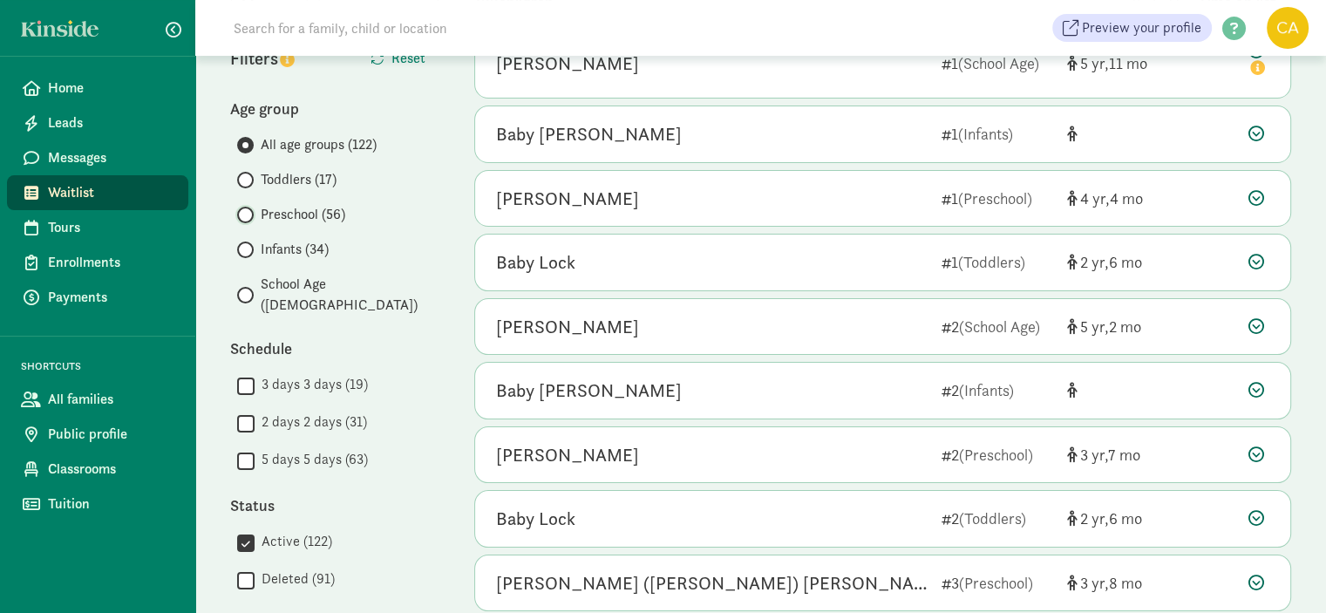
click at [244, 214] on input "Preschool (56)" at bounding box center [242, 214] width 11 height 11
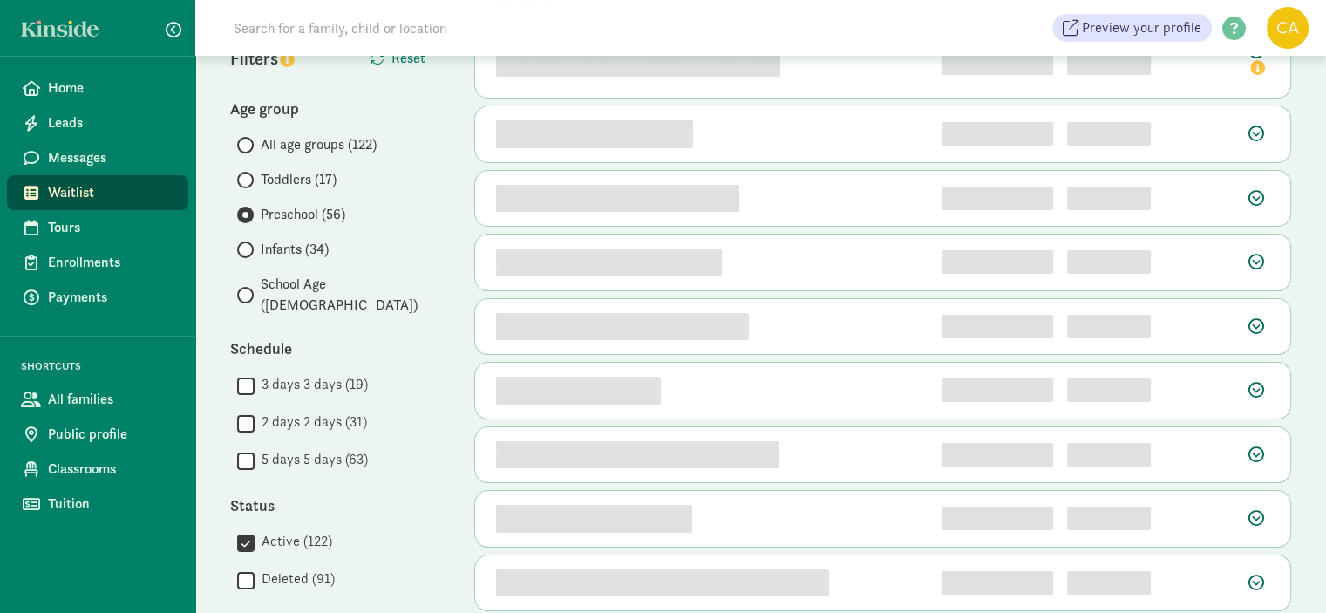
scroll to position [0, 0]
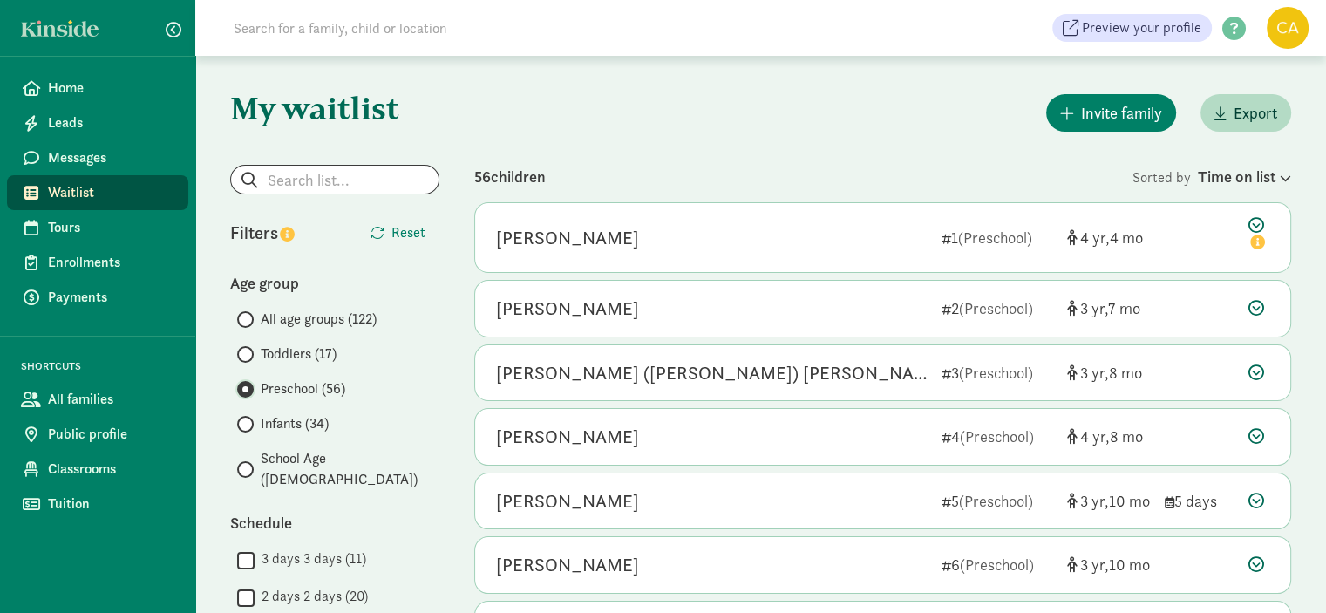
click at [244, 386] on input "Preschool (56)" at bounding box center [242, 388] width 11 height 11
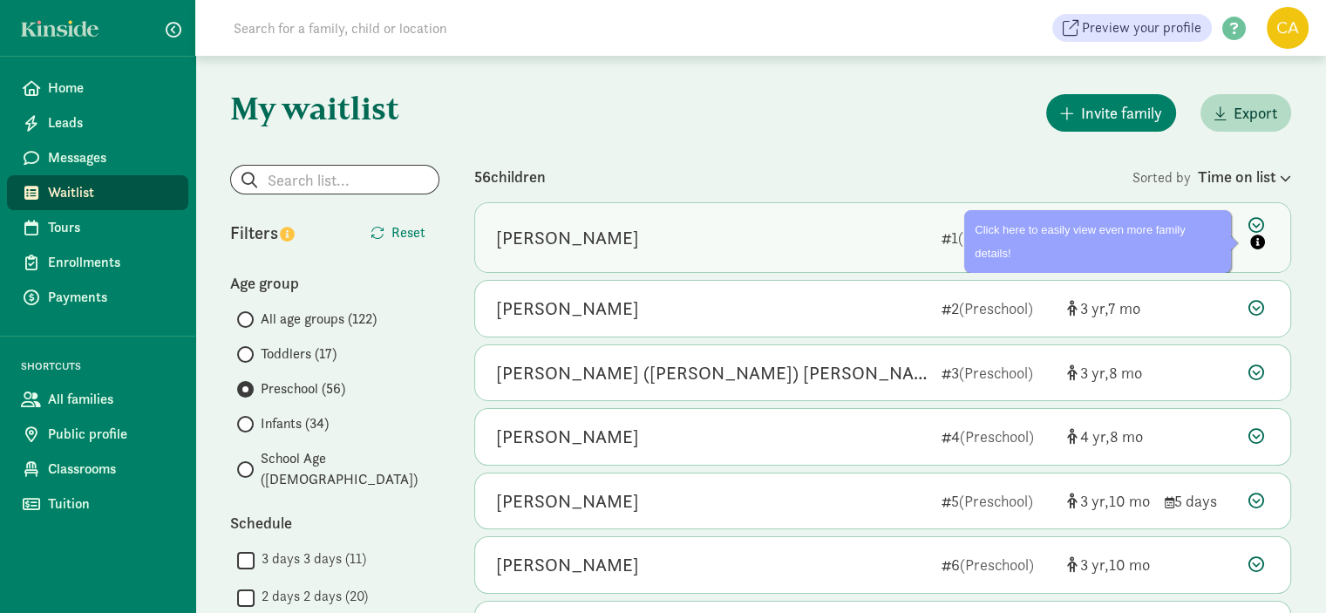
click at [1132, 240] on icon "info" at bounding box center [1257, 241] width 15 height 15
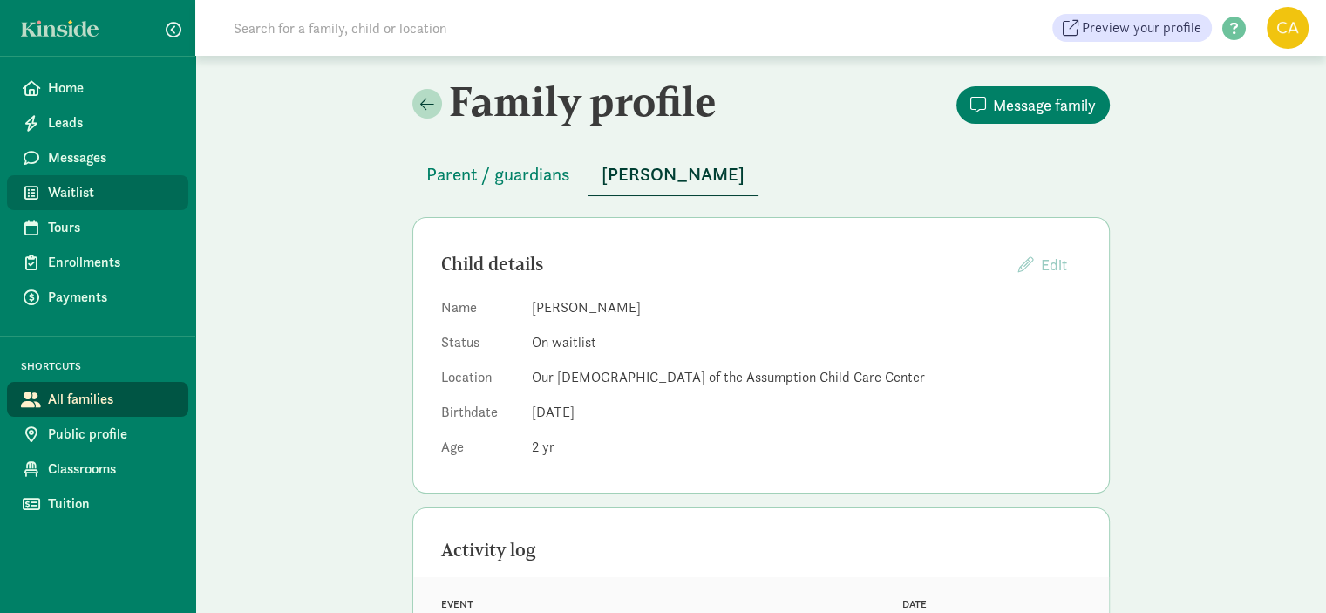
click at [73, 182] on span "Waitlist" at bounding box center [111, 192] width 126 height 21
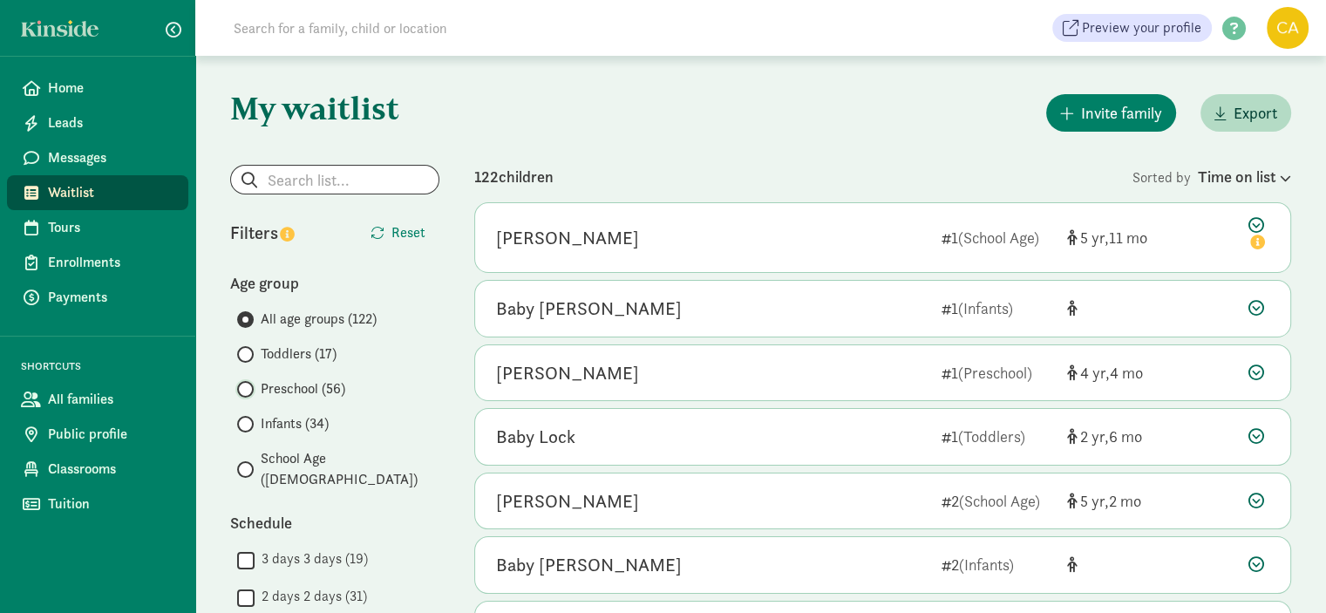
click at [246, 384] on input "Preschool (56)" at bounding box center [242, 388] width 11 height 11
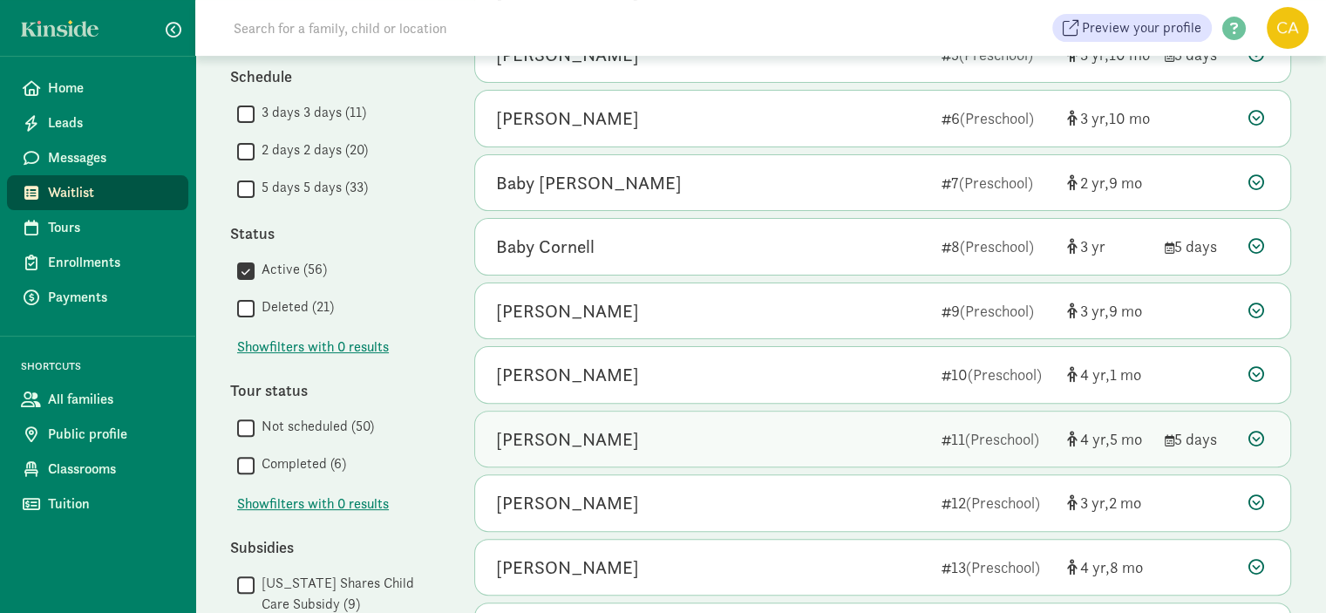
scroll to position [417, 0]
